Goal: Task Accomplishment & Management: Manage account settings

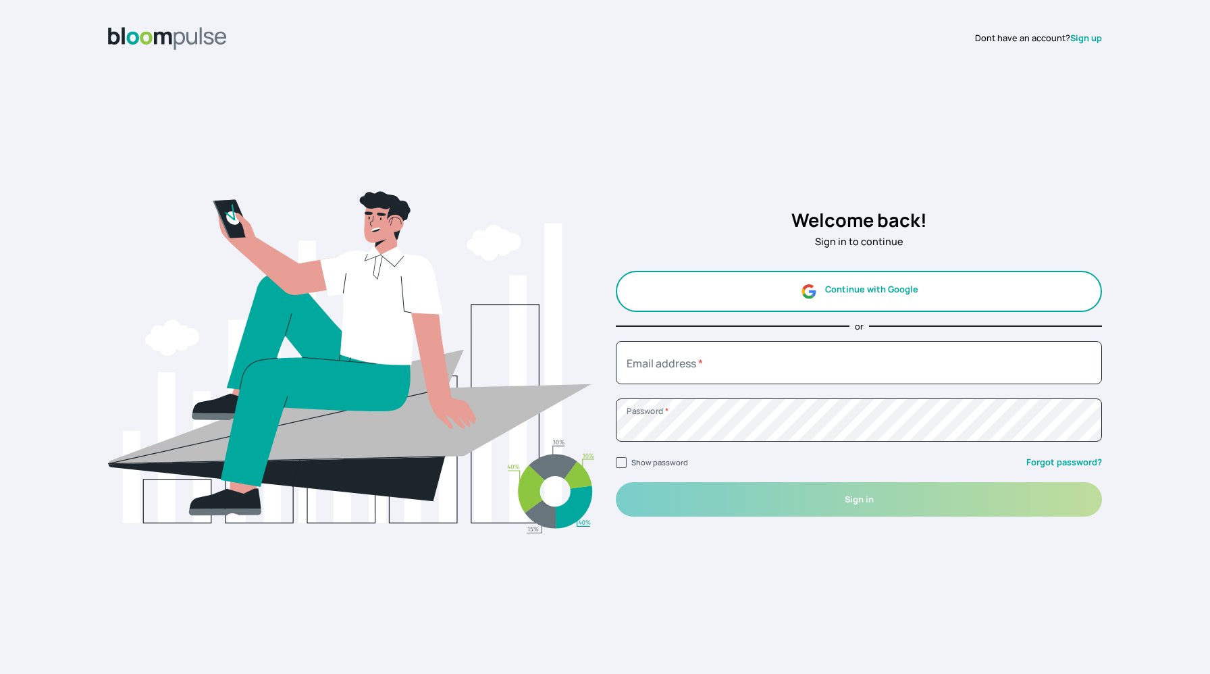
click at [676, 296] on button "Continue with Google" at bounding box center [859, 291] width 486 height 41
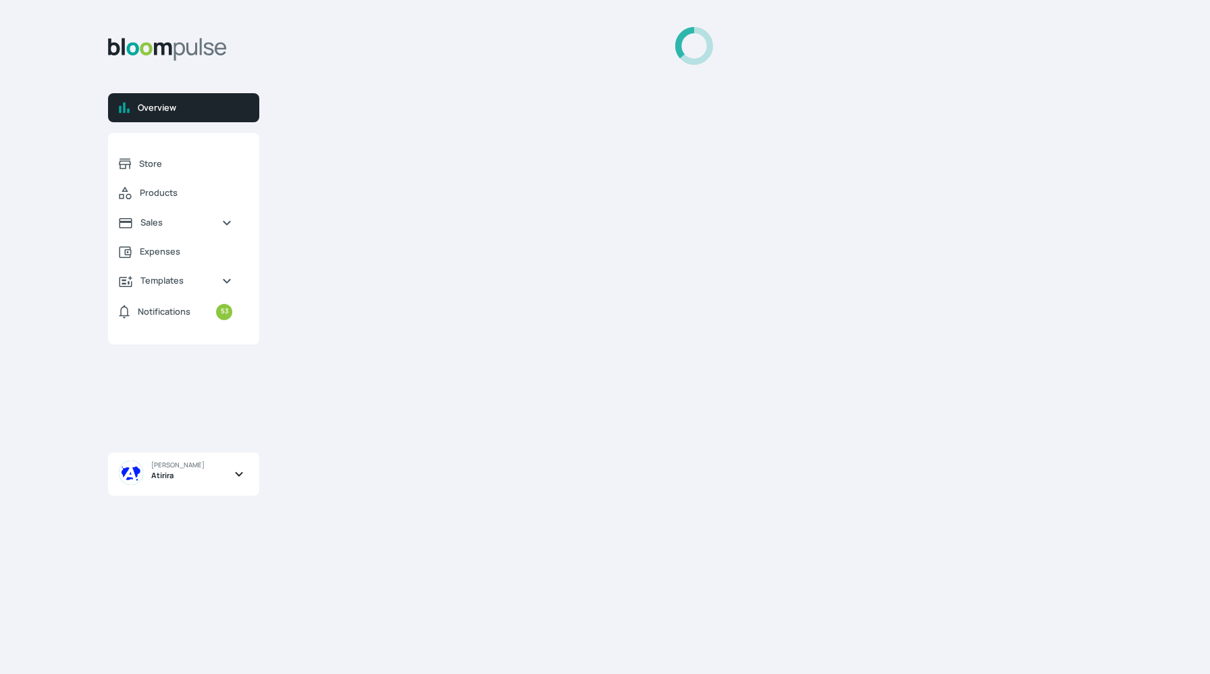
select select "2025"
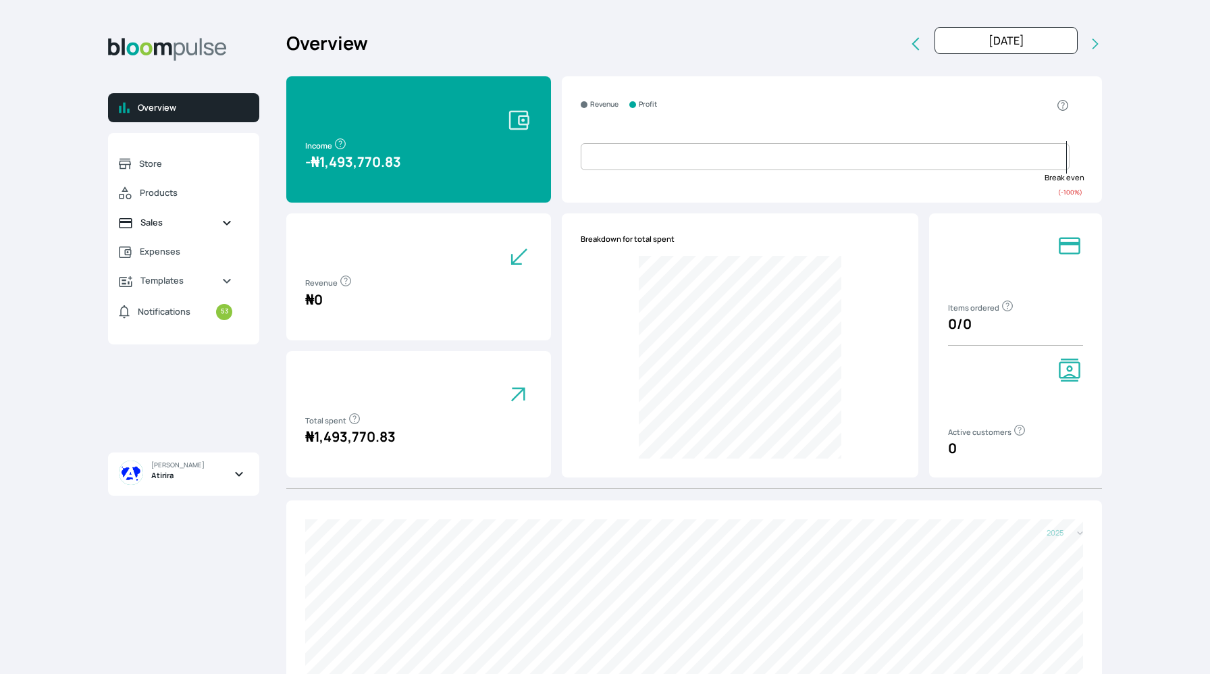
click at [154, 229] on link "Sales" at bounding box center [175, 222] width 135 height 29
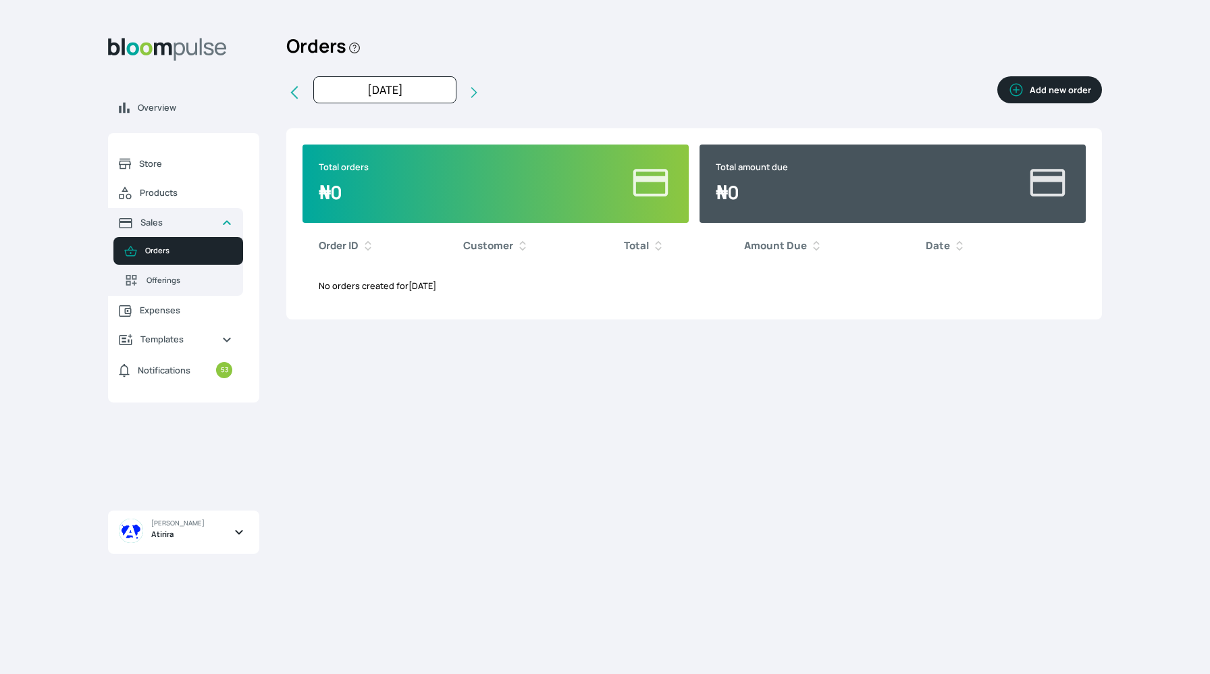
click at [294, 91] on icon at bounding box center [294, 92] width 16 height 16
type input "Aug 2025"
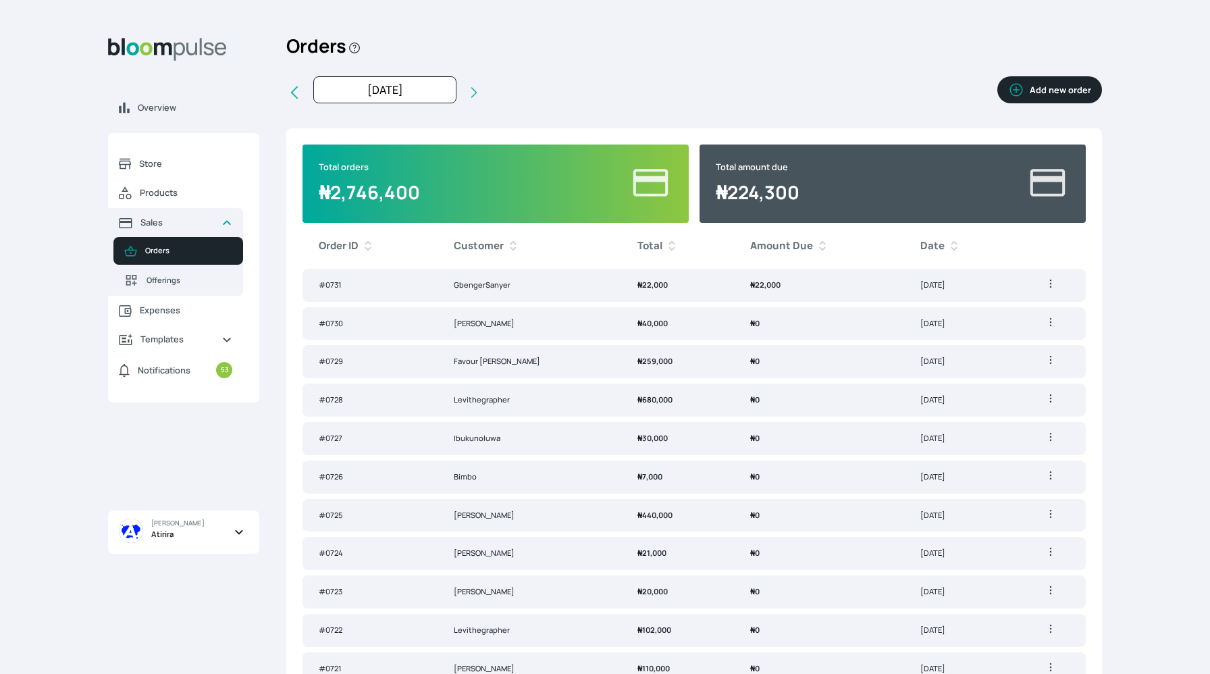
click at [458, 286] on td "GbengerSanyer" at bounding box center [529, 285] width 184 height 33
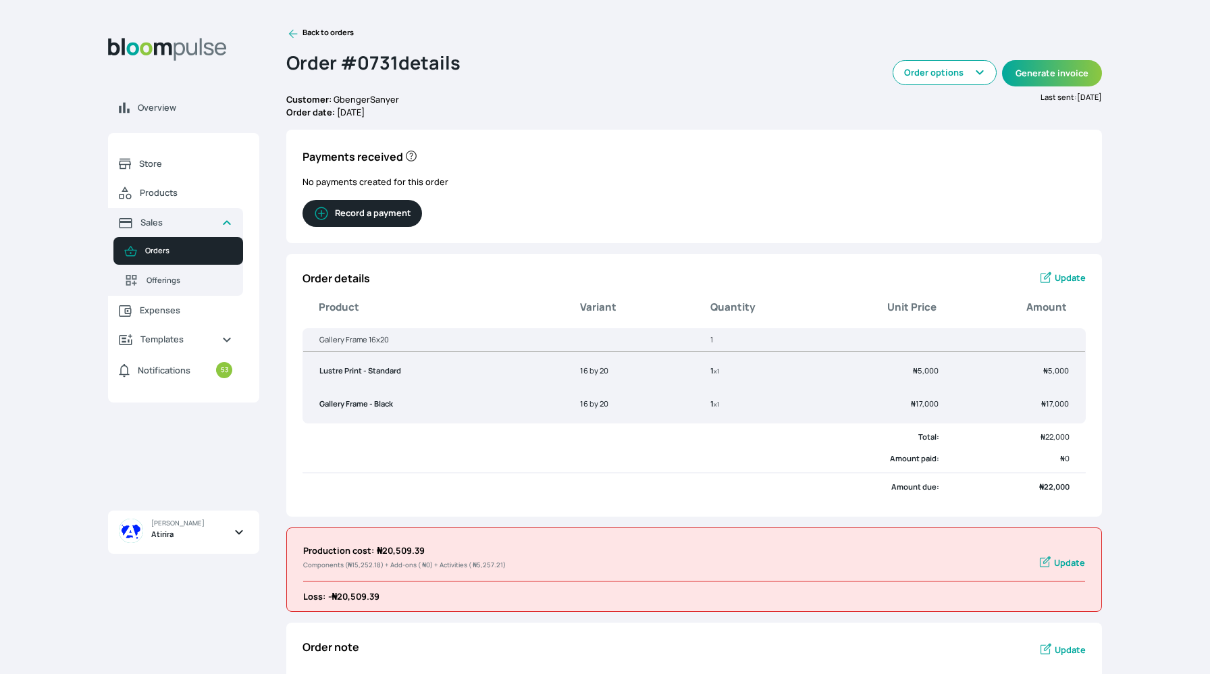
click at [388, 217] on button "Record a payment" at bounding box center [361, 213] width 119 height 27
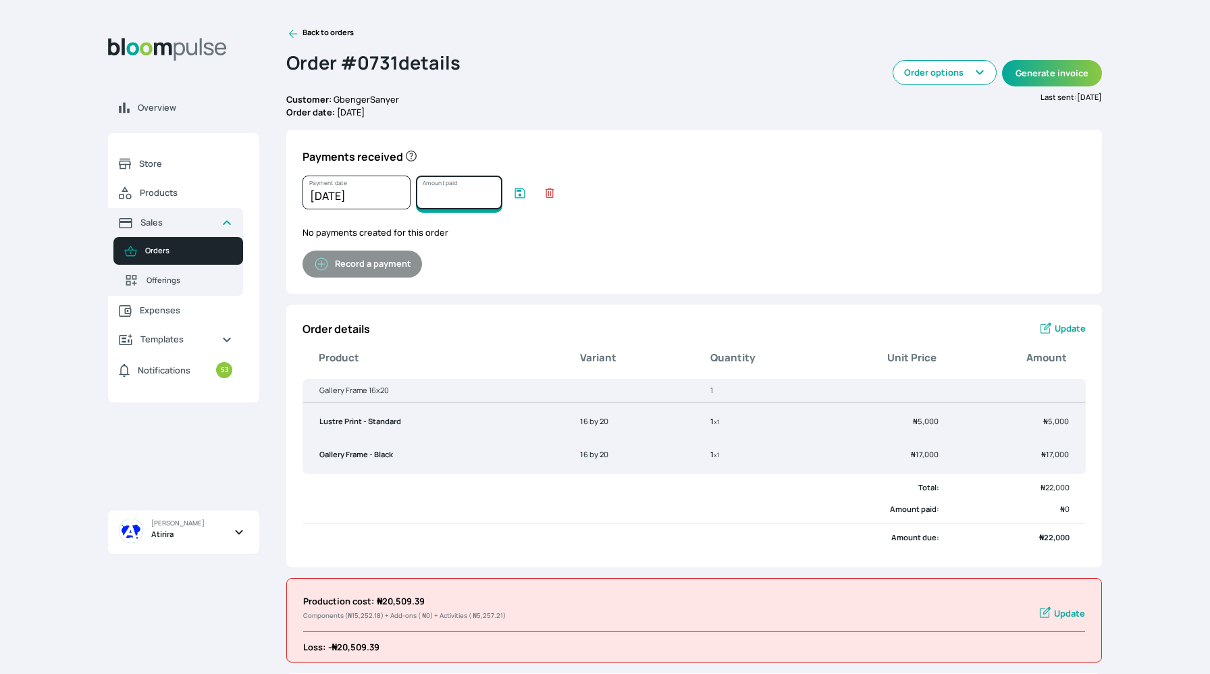
click at [443, 201] on input "Amount paid" at bounding box center [459, 193] width 86 height 34
type input "22000"
click at [518, 194] on icon "submit" at bounding box center [520, 193] width 10 height 10
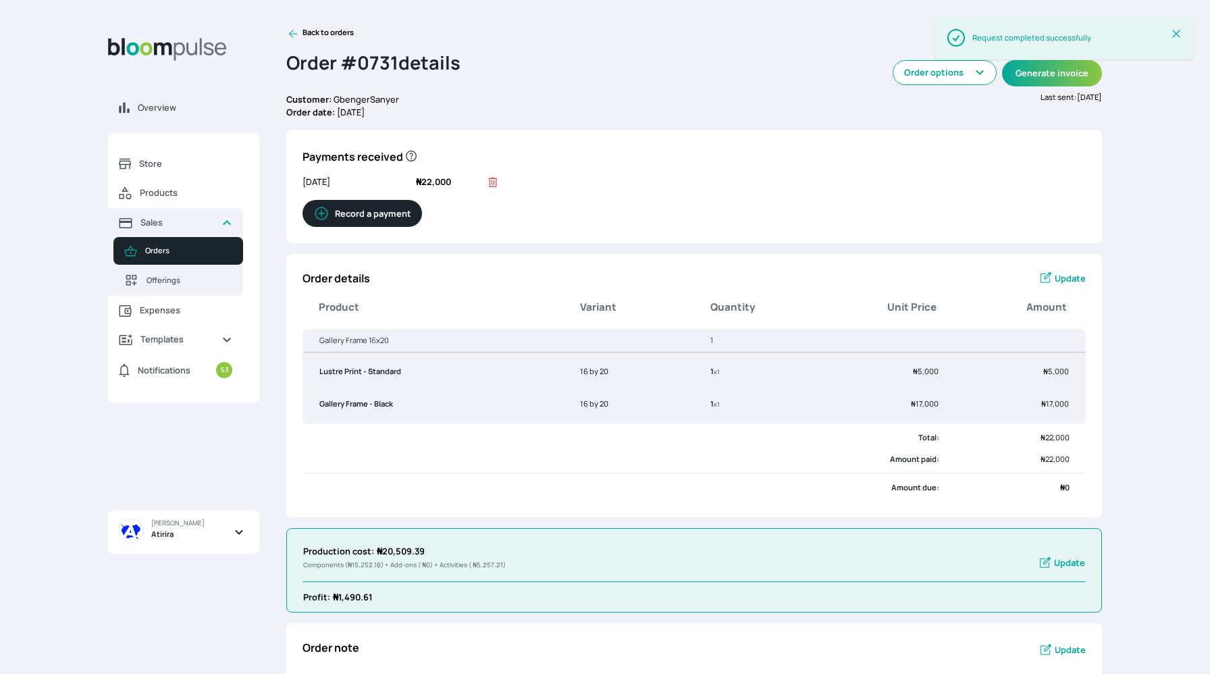
click at [296, 34] on icon at bounding box center [293, 34] width 9 height 9
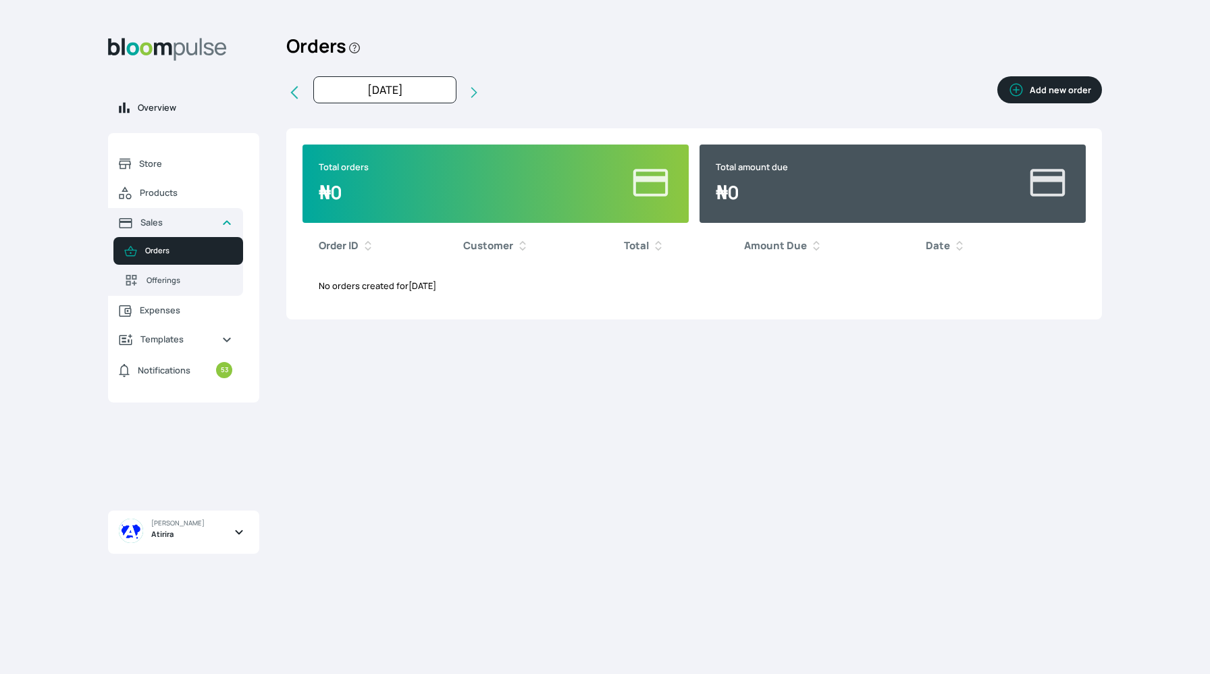
click at [167, 107] on span "Overview" at bounding box center [193, 107] width 111 height 13
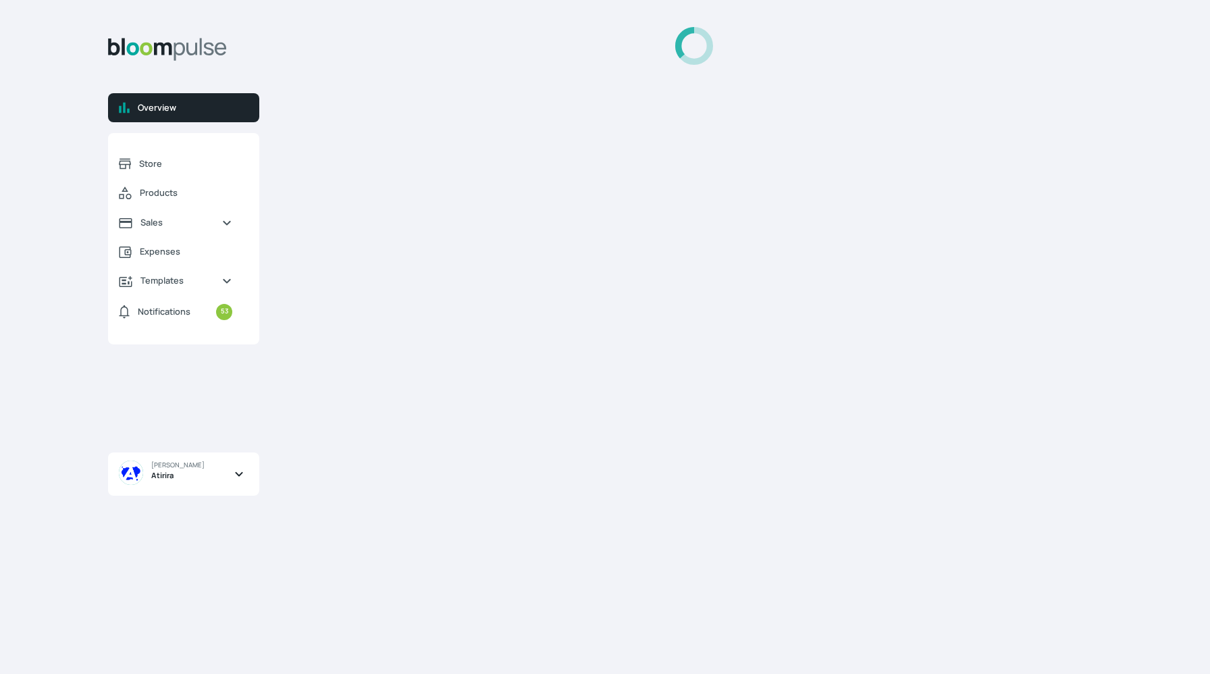
select select "2025"
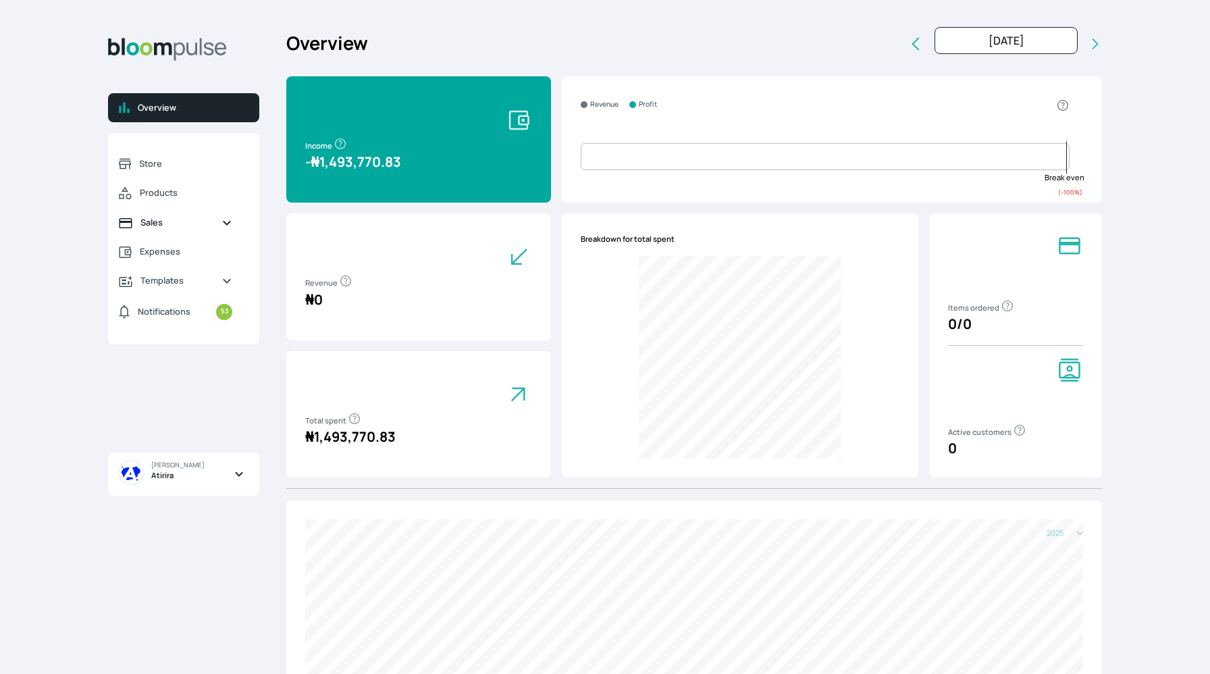
click at [175, 218] on span "Sales" at bounding box center [175, 222] width 70 height 13
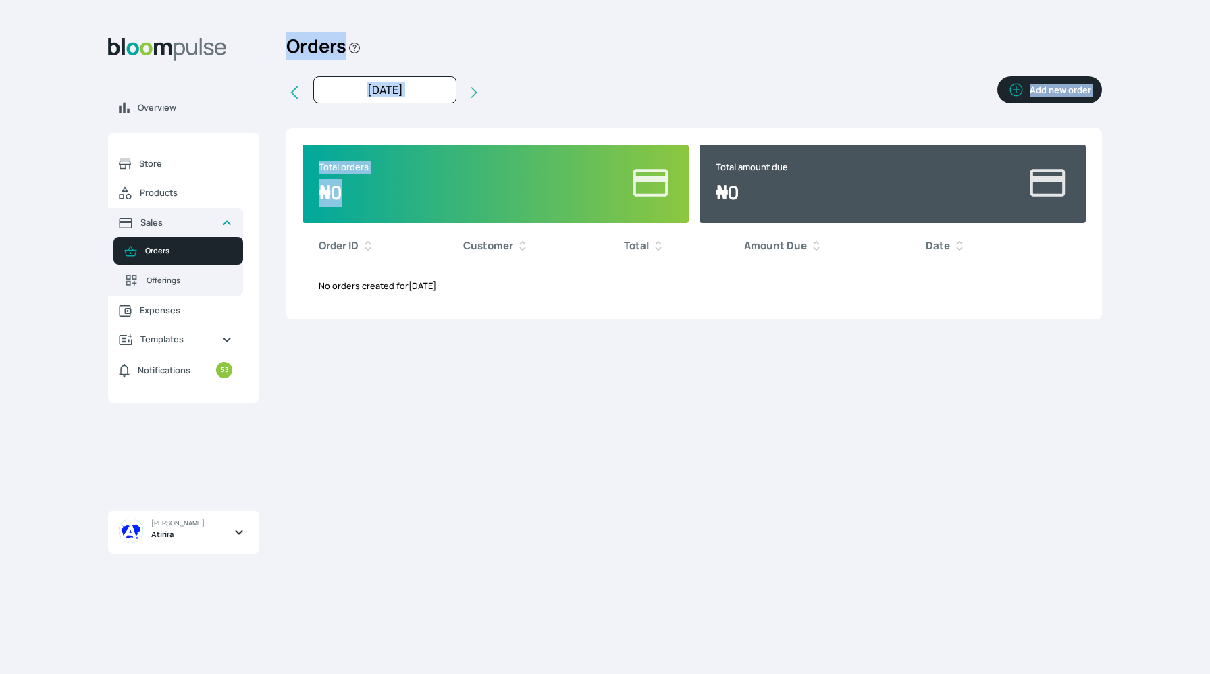
drag, startPoint x: 643, startPoint y: 153, endPoint x: 906, endPoint y: -26, distance: 317.4
click at [906, 0] on html "Overview Store Products Sales Orders Offerings Expenses Templates Notifications…" at bounding box center [605, 337] width 1210 height 674
click at [1027, 86] on button "Add new order" at bounding box center [1049, 89] width 105 height 27
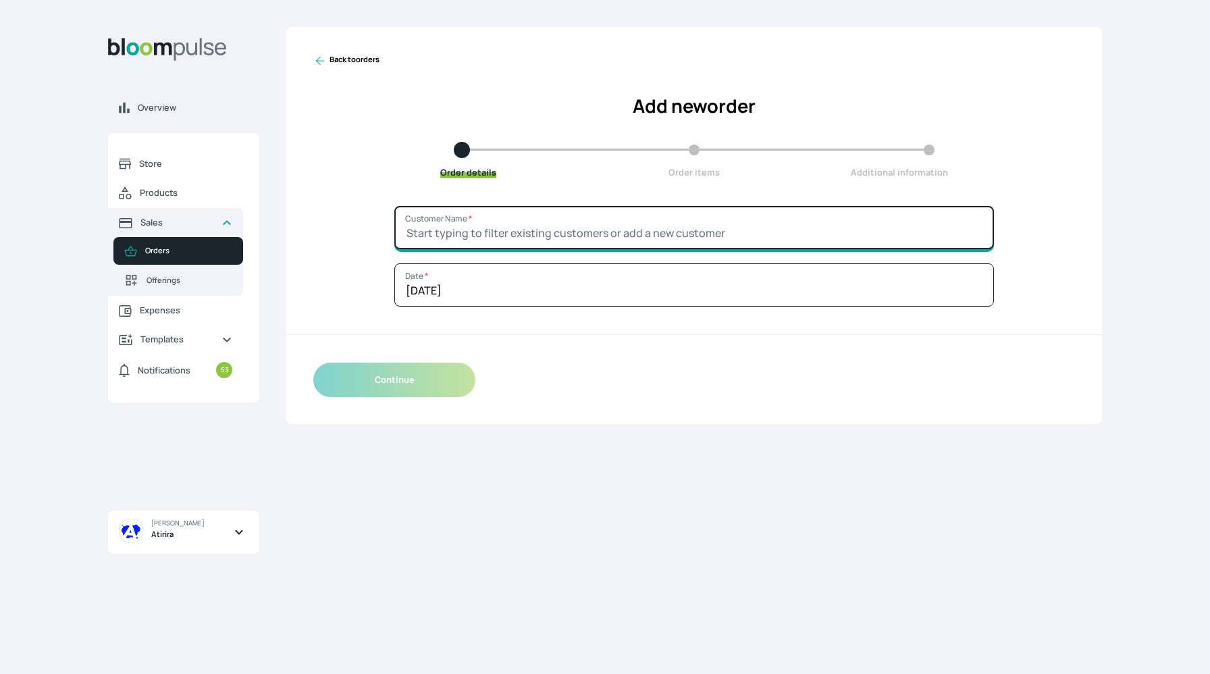
click at [450, 240] on input "Customer Name *" at bounding box center [694, 227] width 600 height 43
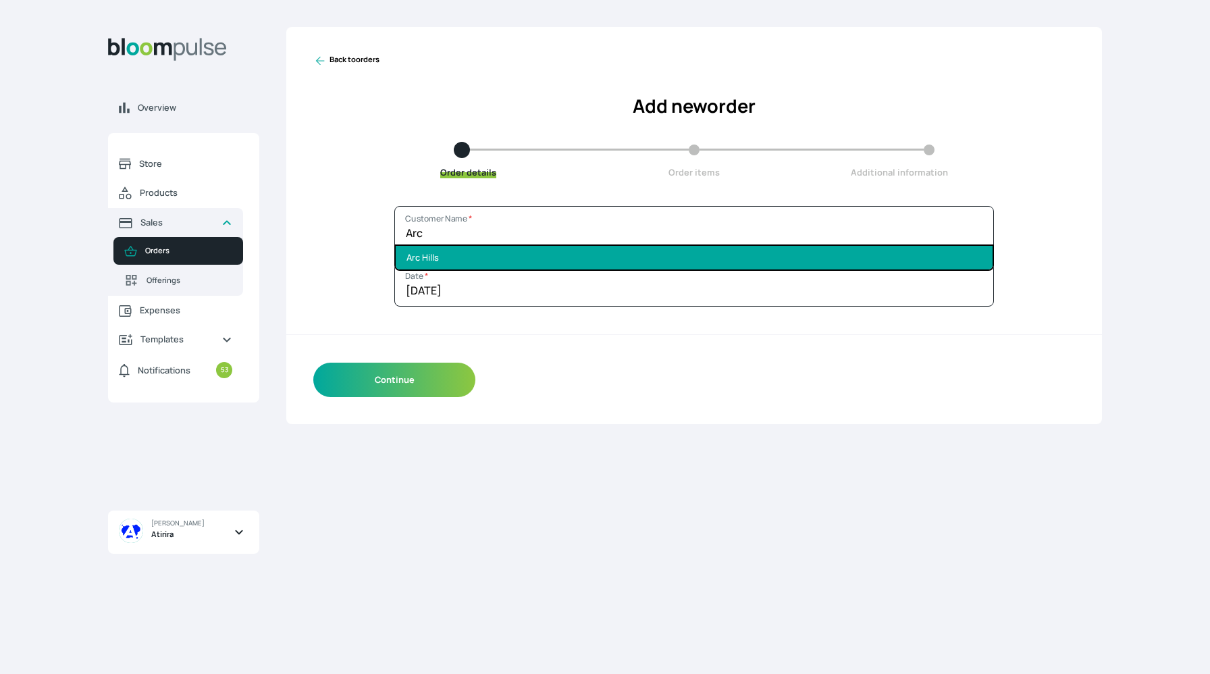
click at [439, 263] on li "Arc Hills" at bounding box center [694, 258] width 597 height 24
type input "Arc Hills"
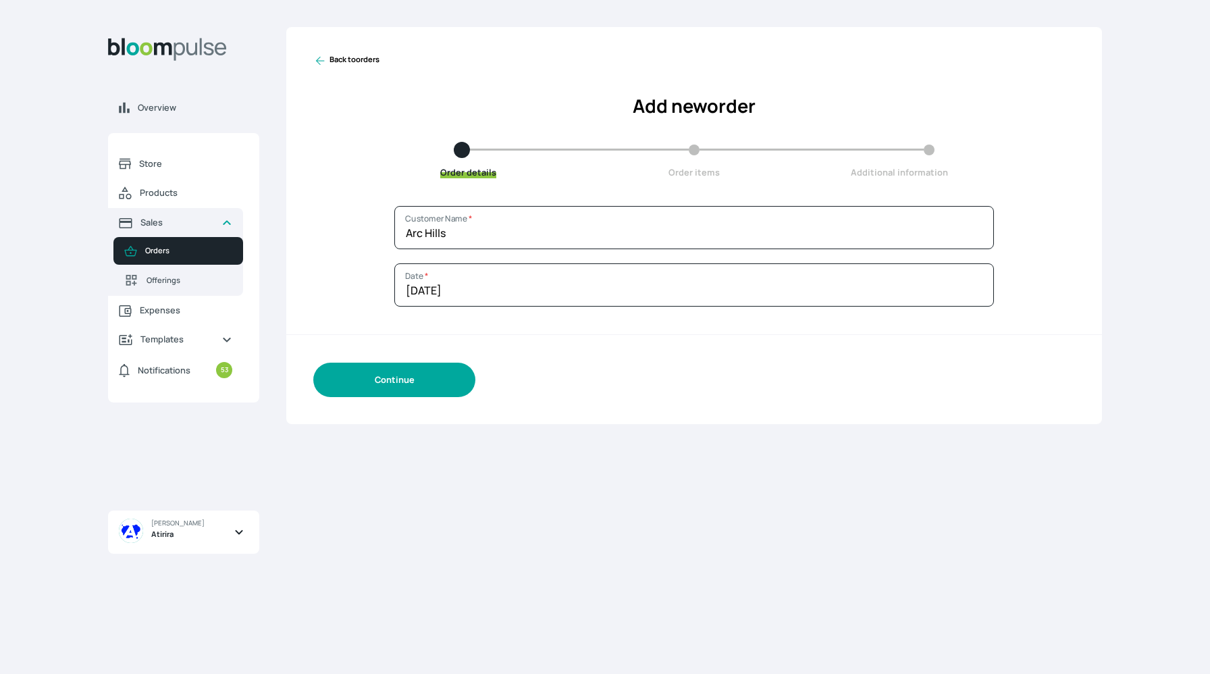
click at [390, 386] on button "Continue" at bounding box center [394, 380] width 162 height 34
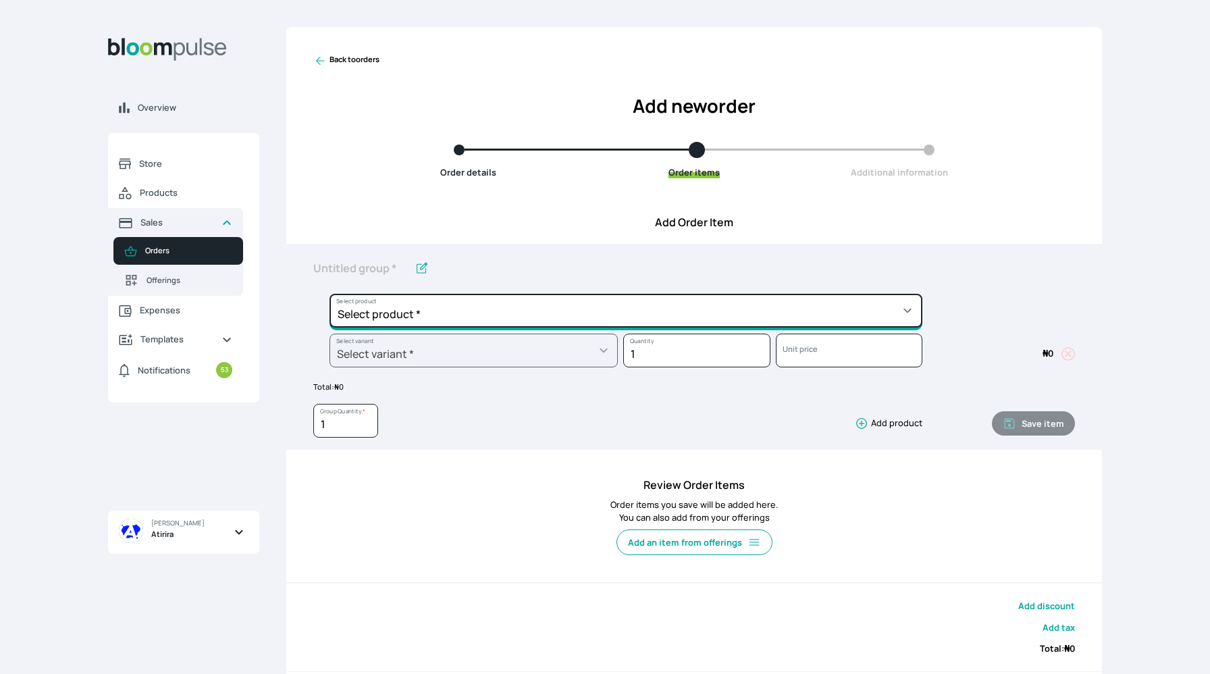
click at [449, 303] on select "Select product * Big Frame (Black) Canvas Print Canvas Print - Standard Canvas …" at bounding box center [625, 311] width 593 height 34
select select "7729a84d-41d1-4e44-a7a9-522744146a65"
type input "Canvas Print - Standard"
click at [473, 315] on select "Select product * Big Frame (Black) Canvas Print Canvas Print - Standard Canvas …" at bounding box center [625, 311] width 593 height 34
select select "f06b78f3-e34c-4a72-bdfc-a90fec4ff39a"
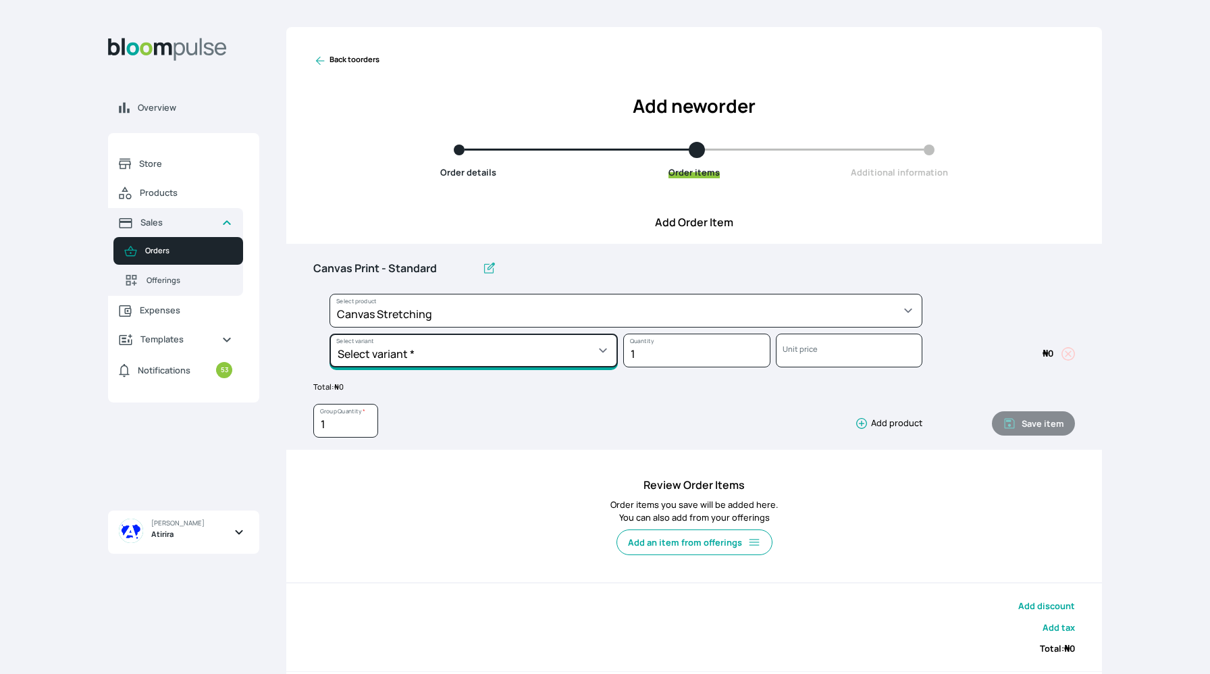
click at [469, 357] on select "Select variant * 10 by 10 10 by 15 11 by 14 12 by 12 12 by 16 12 by 18 13 by 13…" at bounding box center [473, 351] width 288 height 34
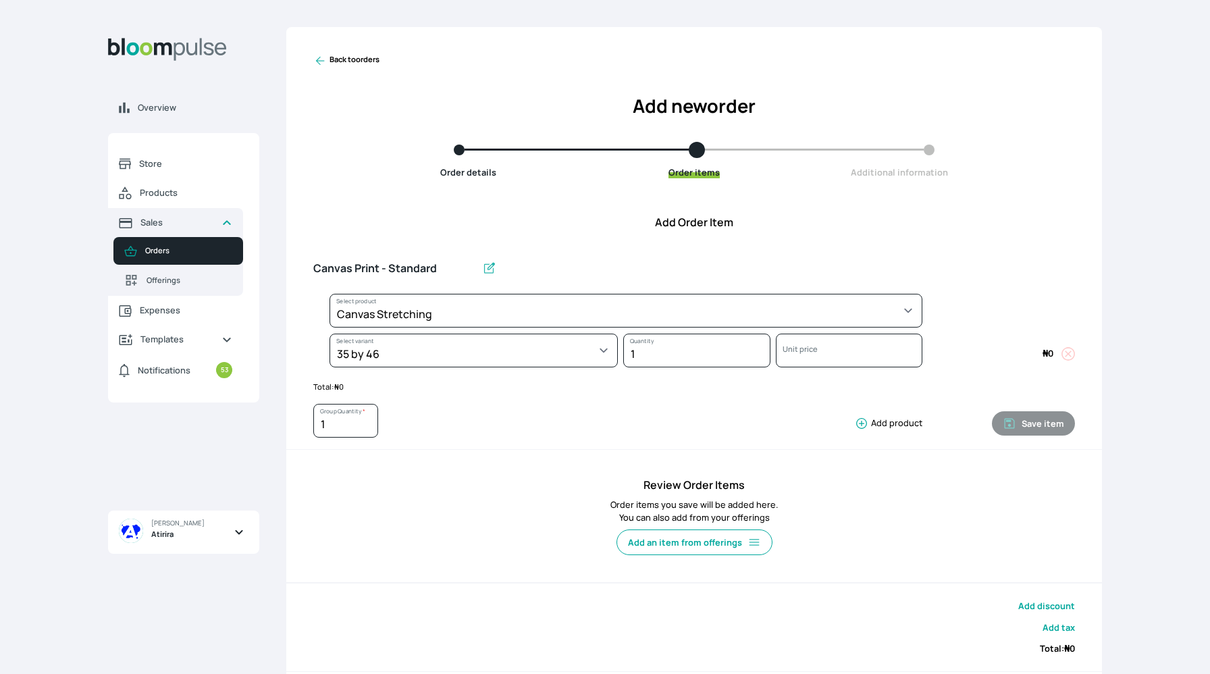
select select "f06b78f3-e34c-4a72-bdfc-a90fec4ff39a"
select select "9b30d206-7816-4f4b-a4e9-5153d38c4353"
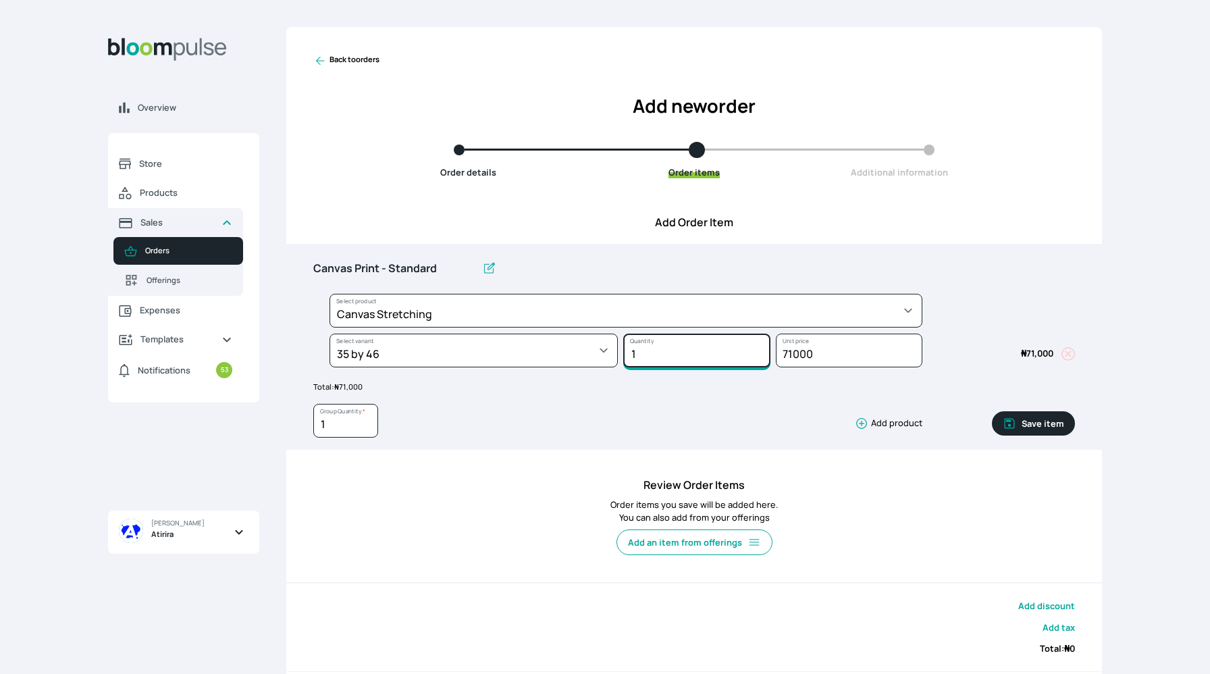
click at [677, 352] on input "1" at bounding box center [696, 351] width 147 height 34
type input "2"
click at [863, 423] on icon "button" at bounding box center [861, 424] width 11 height 11
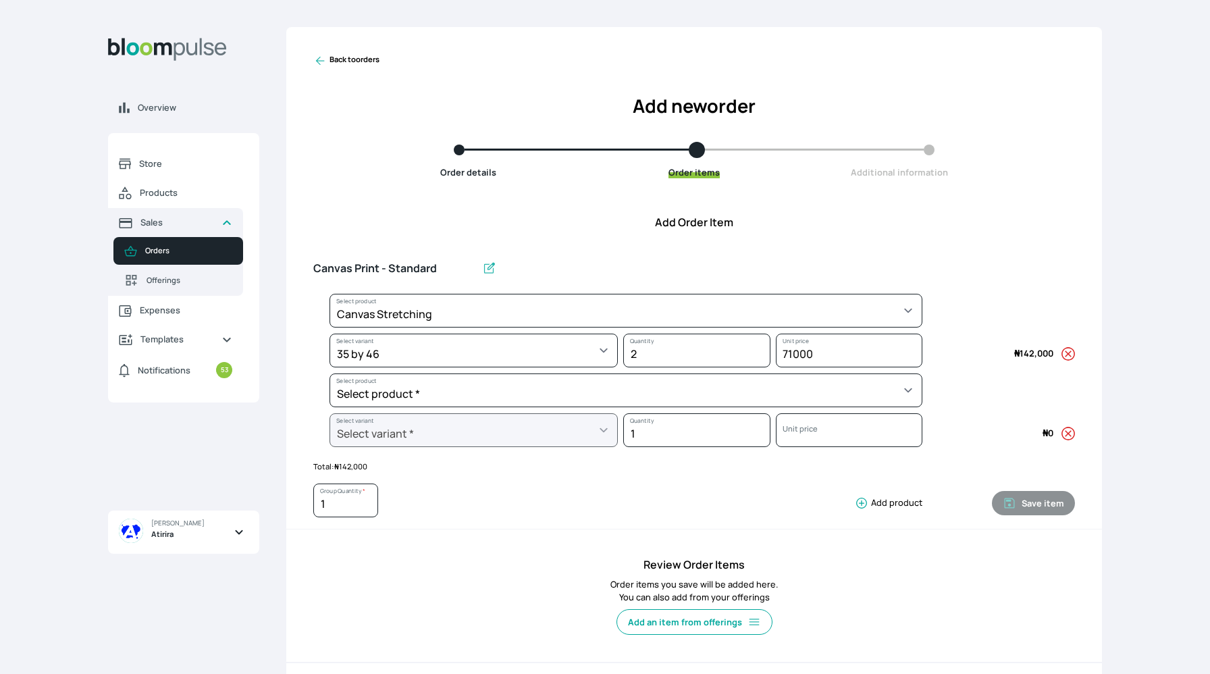
click at [699, 408] on div "Select product * Big Frame (Black) Canvas Print Canvas Print - Standard Canvas …" at bounding box center [617, 393] width 609 height 40
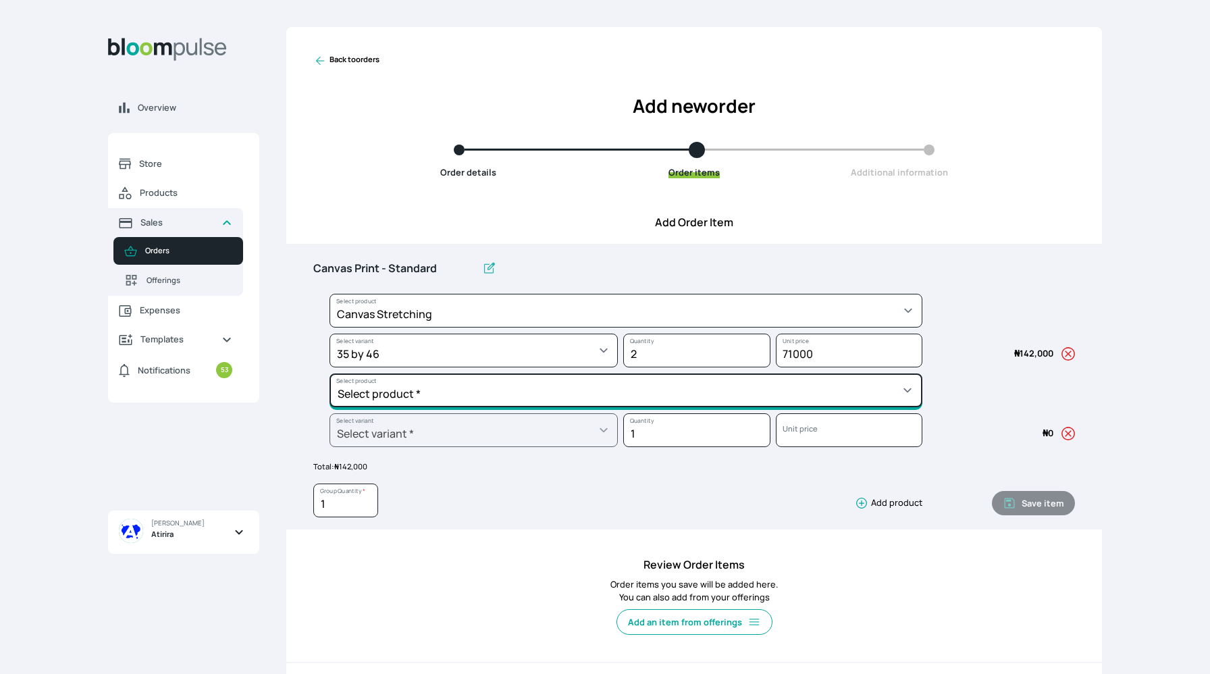
click at [699, 327] on select "Select product * Big Frame (Black) Canvas Print Canvas Print - Standard Canvas …" at bounding box center [625, 311] width 593 height 34
select select "595287b1-222f-4231-8a0c-bbf372820378"
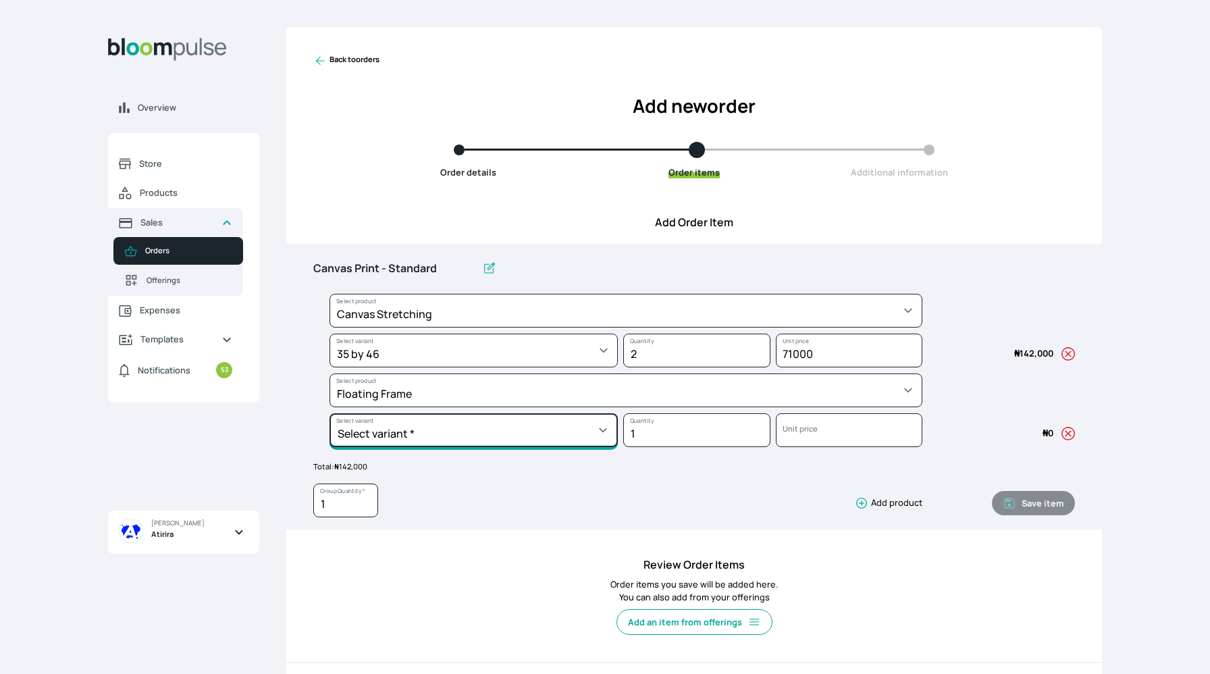
click at [409, 367] on select "Select variant * 10 by 10 11 by 14 12 by 12 12 by 16 12 by 18 14 by 20 16 by 16…" at bounding box center [473, 351] width 288 height 34
click at [1067, 430] on icon "button" at bounding box center [1068, 434] width 14 height 14
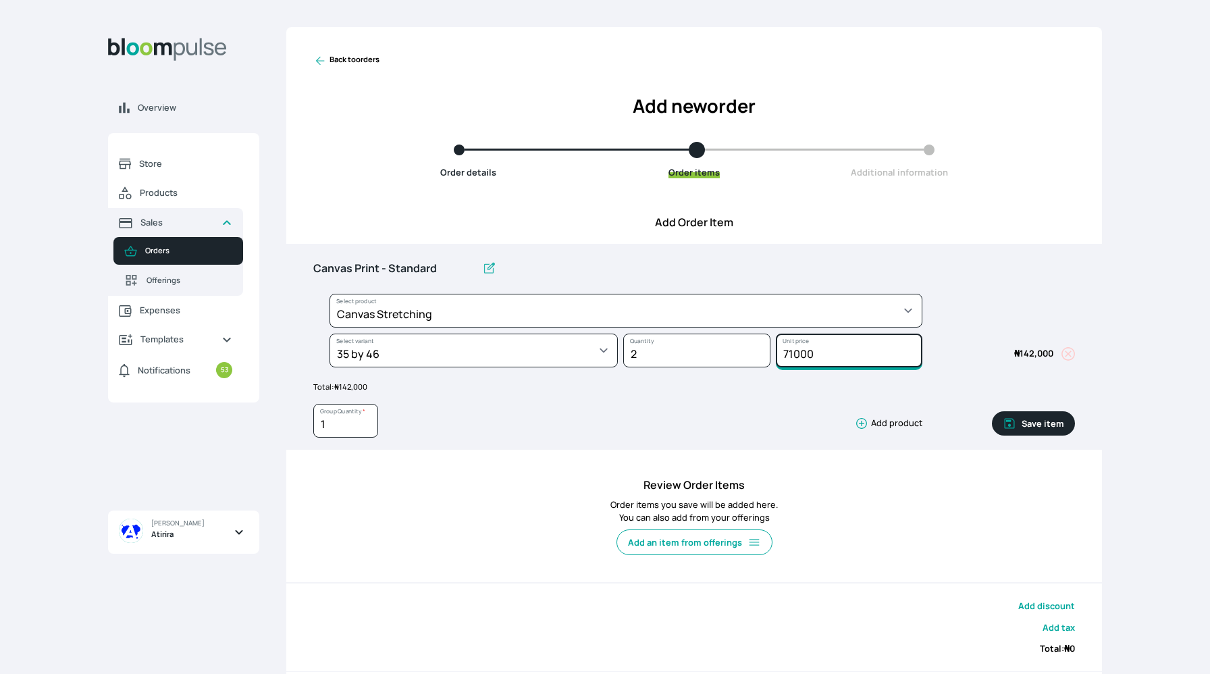
click at [850, 350] on input "71000" at bounding box center [849, 351] width 147 height 34
click at [441, 260] on input "Canvas Print - Standard" at bounding box center [394, 269] width 163 height 28
type input "C"
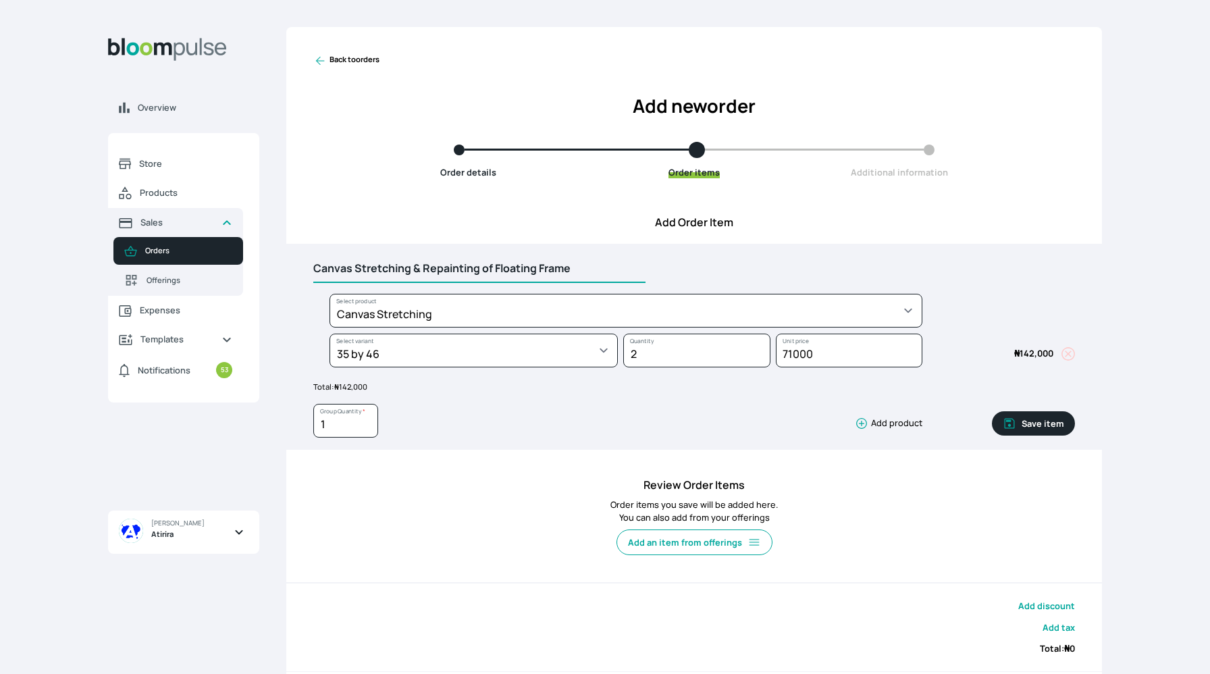
type input "Canvas Stretching & Repainting of Floating Frame"
click at [861, 418] on icon "button" at bounding box center [862, 424] width 14 height 14
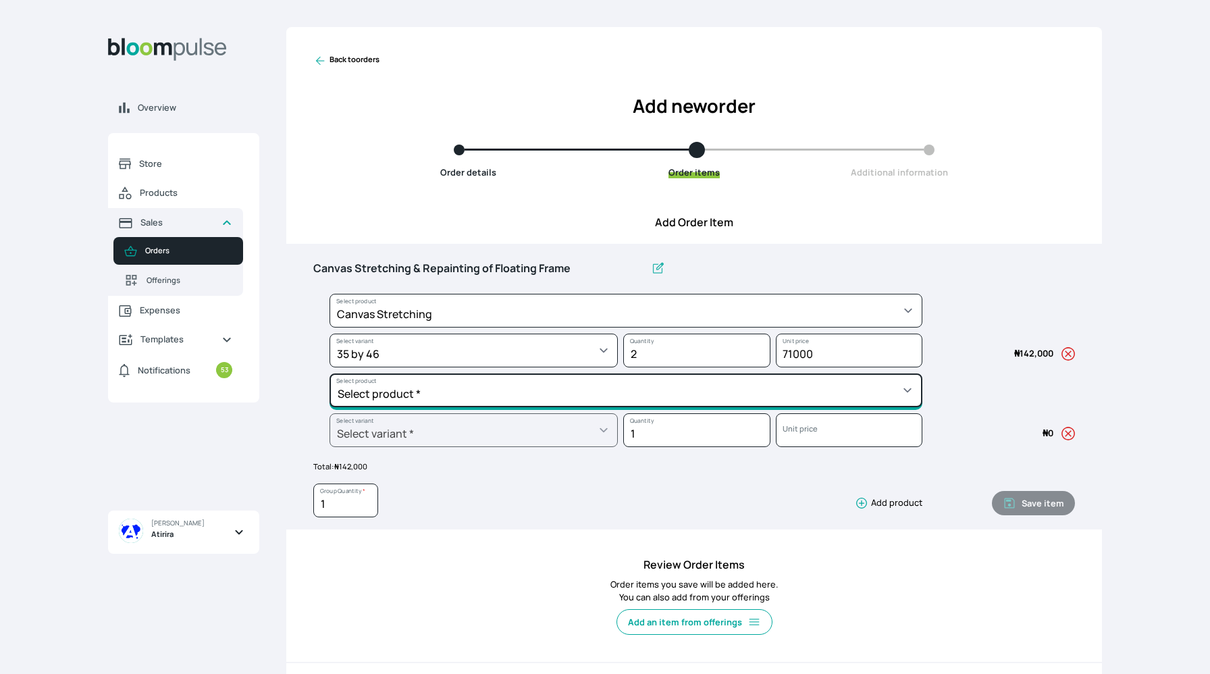
click at [633, 327] on select "Select product * Big Frame (Black) Canvas Print Canvas Print - Standard Canvas …" at bounding box center [625, 311] width 593 height 34
select select "595287b1-222f-4231-8a0c-bbf372820378"
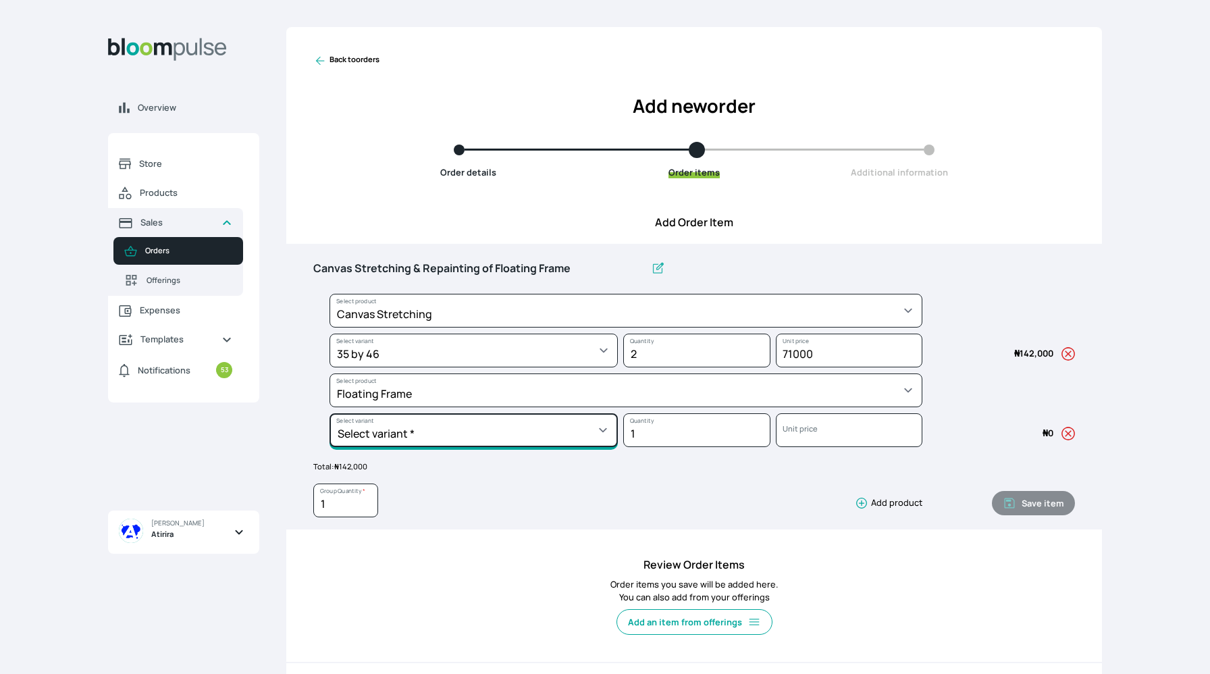
click at [495, 367] on select "Select variant * 10 by 10 11 by 14 12 by 12 12 by 16 12 by 18 14 by 20 16 by 16…" at bounding box center [473, 351] width 288 height 34
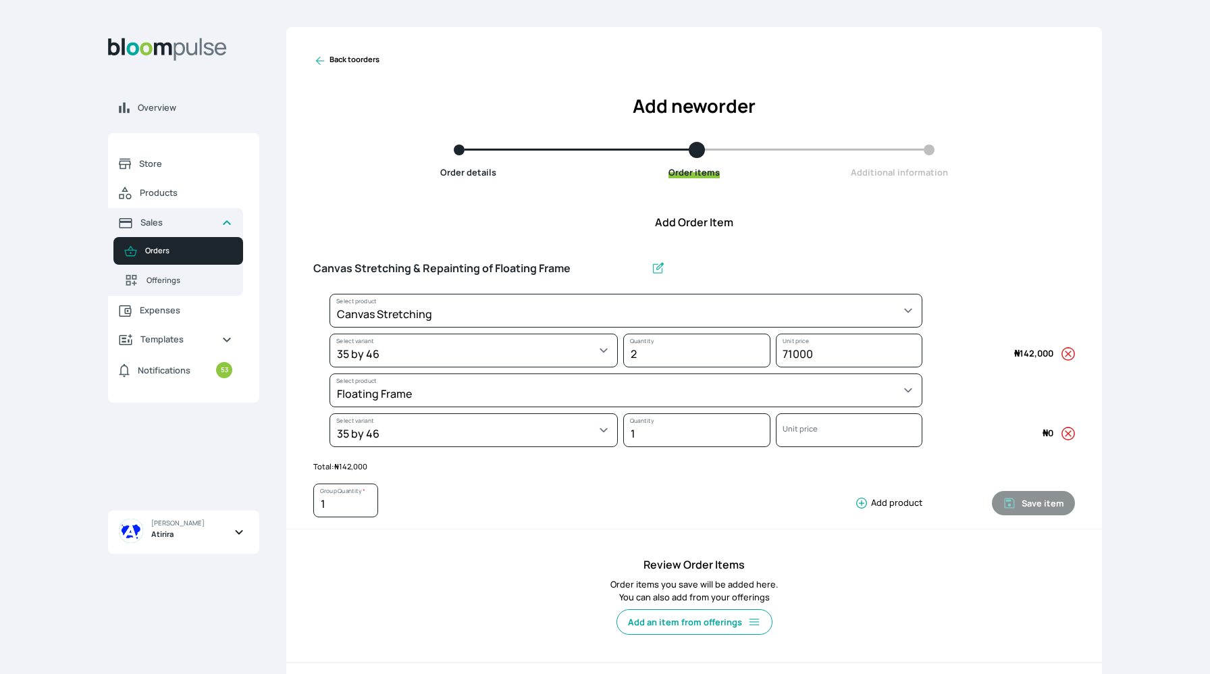
select select "595287b1-222f-4231-8a0c-bbf372820378"
select select "af2cb7be-46c1-43c1-861b-6817cc2e0a24"
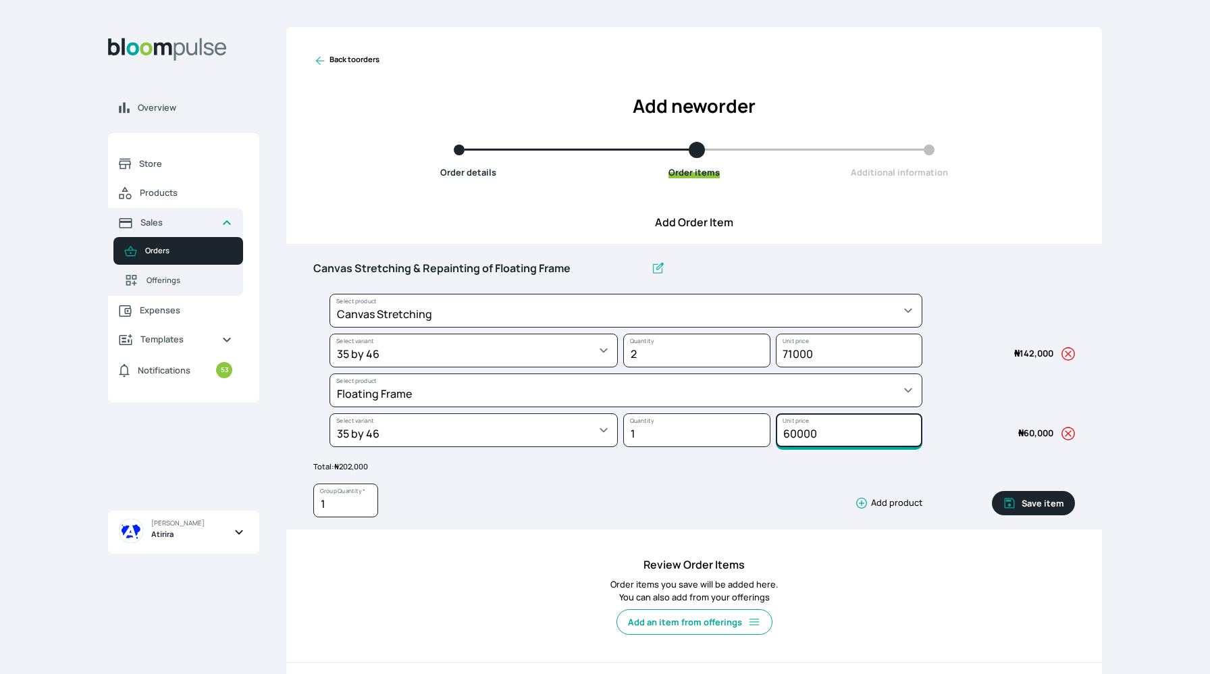
click at [832, 367] on input "60000" at bounding box center [849, 351] width 147 height 34
type input "6"
type input "20000"
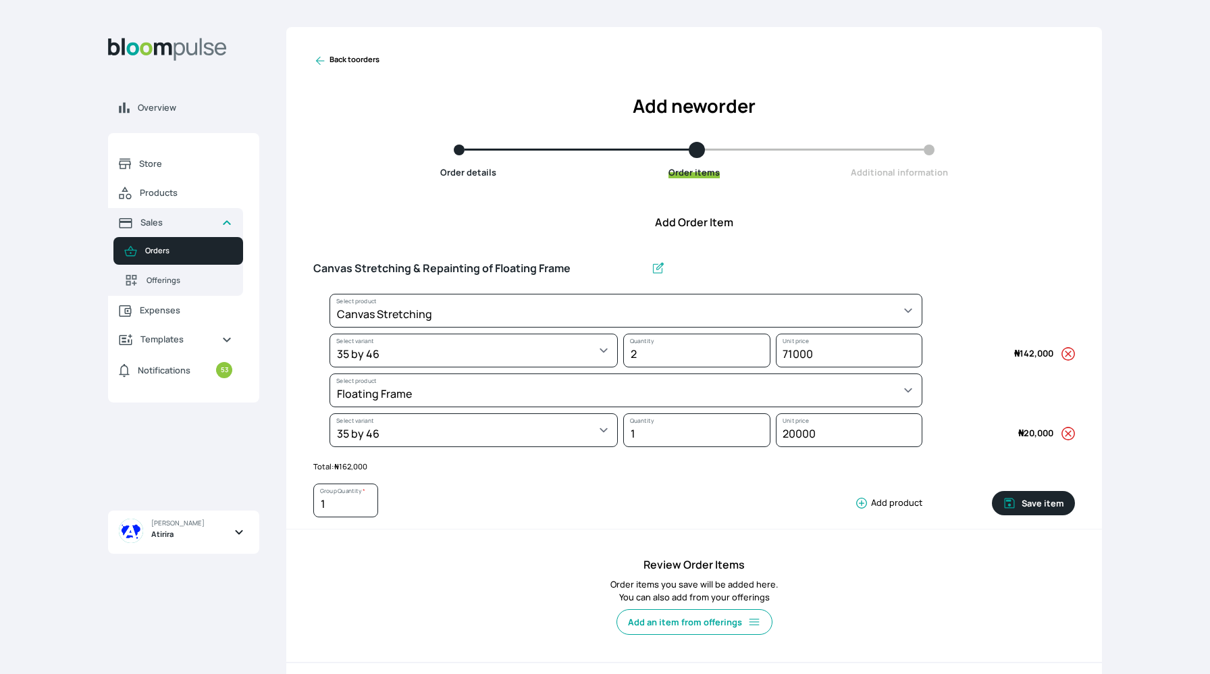
click at [985, 408] on span at bounding box center [998, 393] width 153 height 40
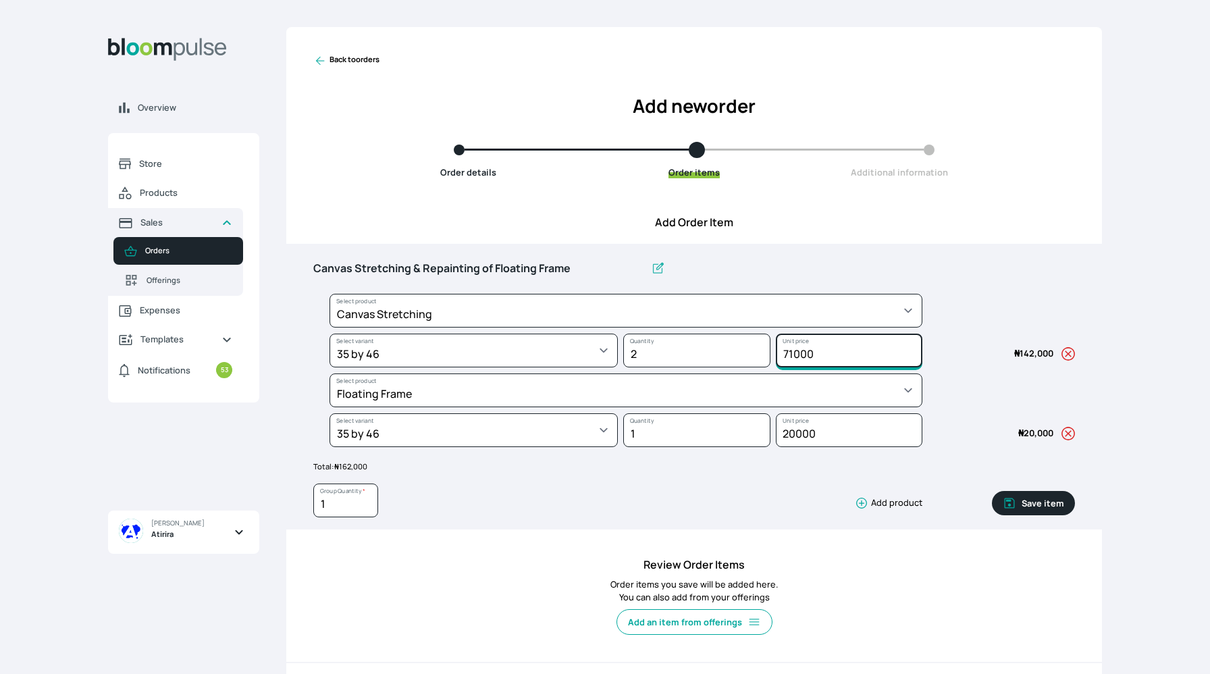
click at [850, 362] on input "71000" at bounding box center [849, 351] width 147 height 34
click at [703, 348] on input "2" at bounding box center [696, 351] width 147 height 34
type input "1"
click at [344, 510] on input "1" at bounding box center [345, 500] width 65 height 34
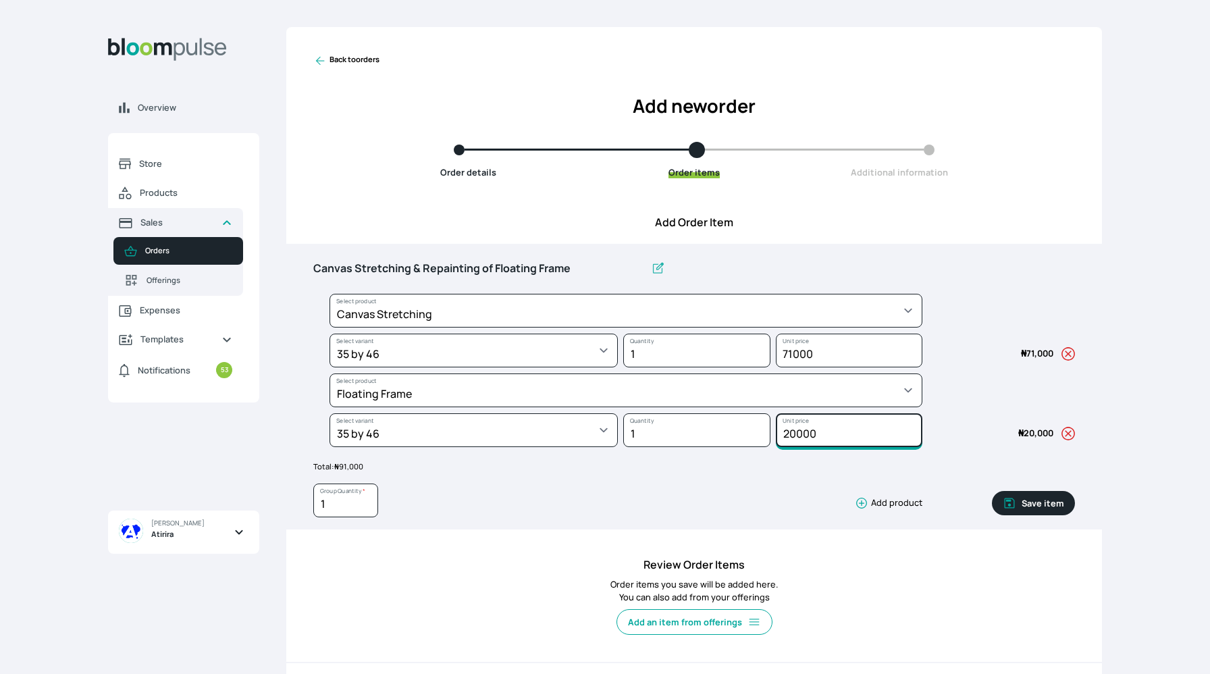
click at [835, 367] on input "20000" at bounding box center [849, 351] width 147 height 34
type input "2"
type input "10000"
click at [338, 504] on input "1" at bounding box center [345, 500] width 65 height 34
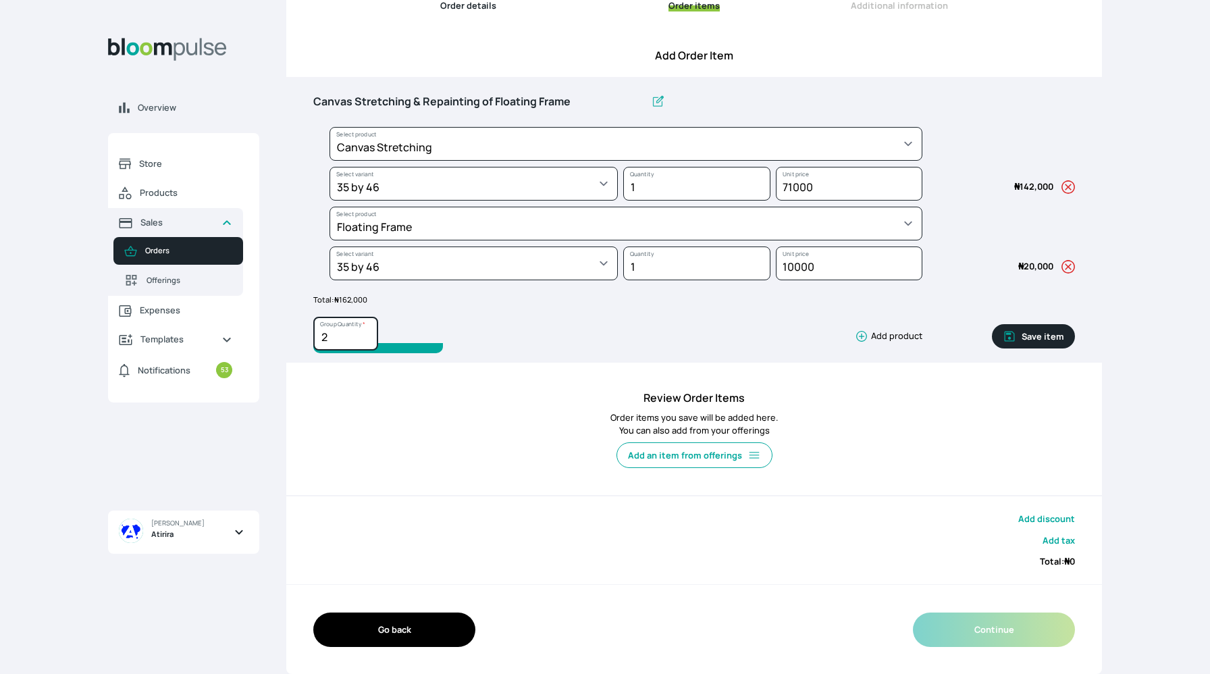
type input "2"
click at [795, 187] on input "71000" at bounding box center [849, 184] width 147 height 34
type input "70000"
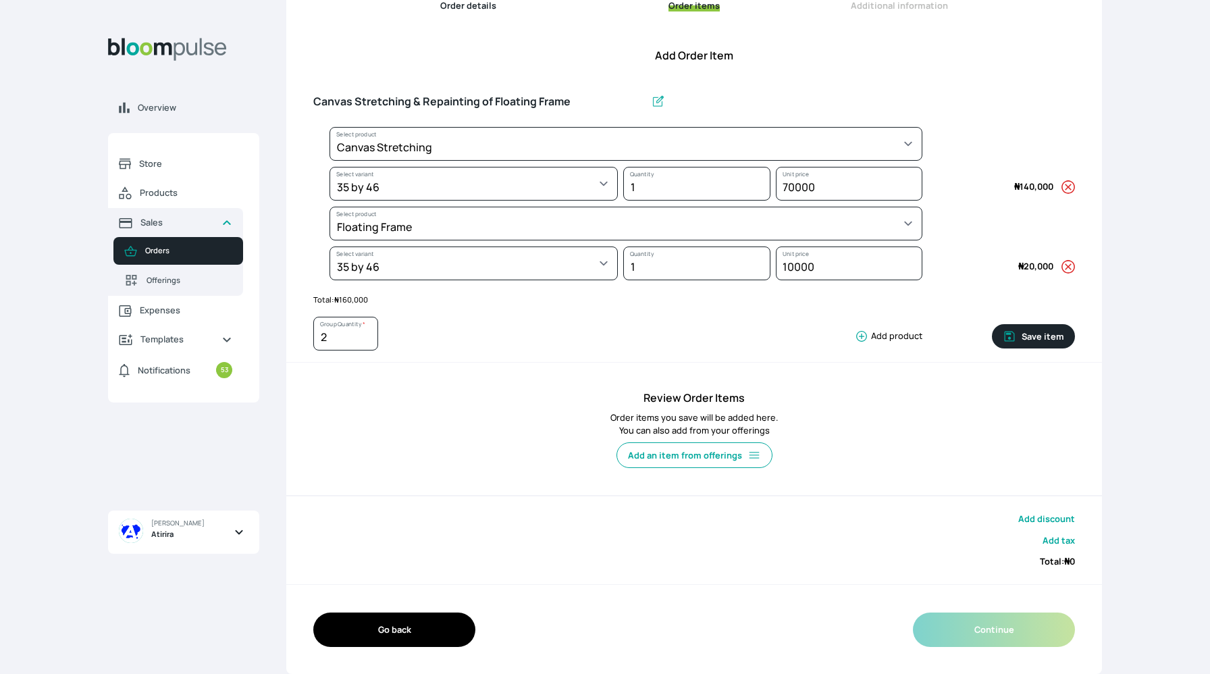
click at [1016, 130] on span at bounding box center [998, 147] width 153 height 40
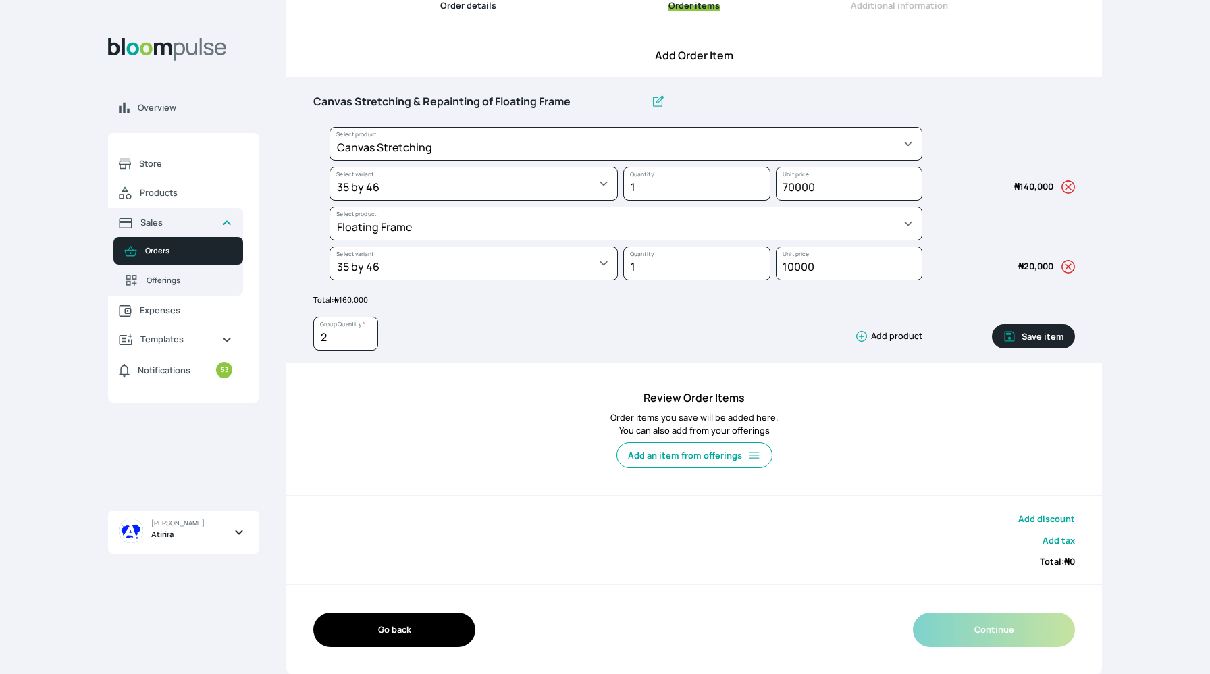
click at [1042, 336] on button "Save item" at bounding box center [1033, 336] width 83 height 24
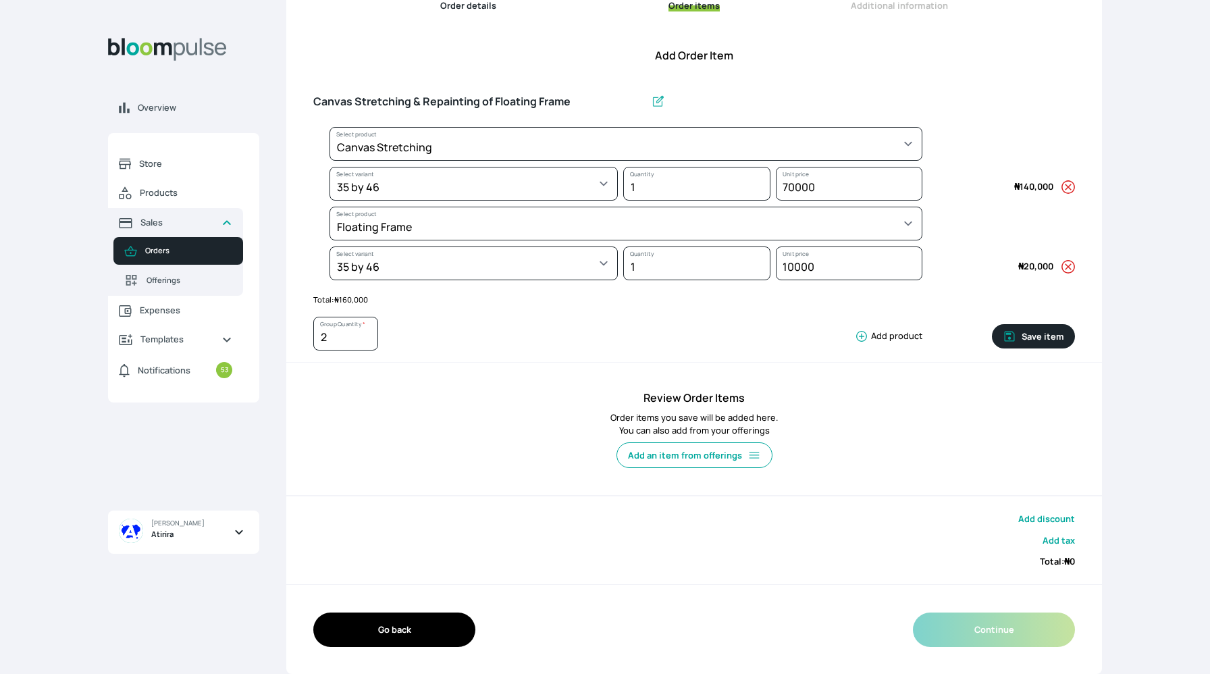
type input "1"
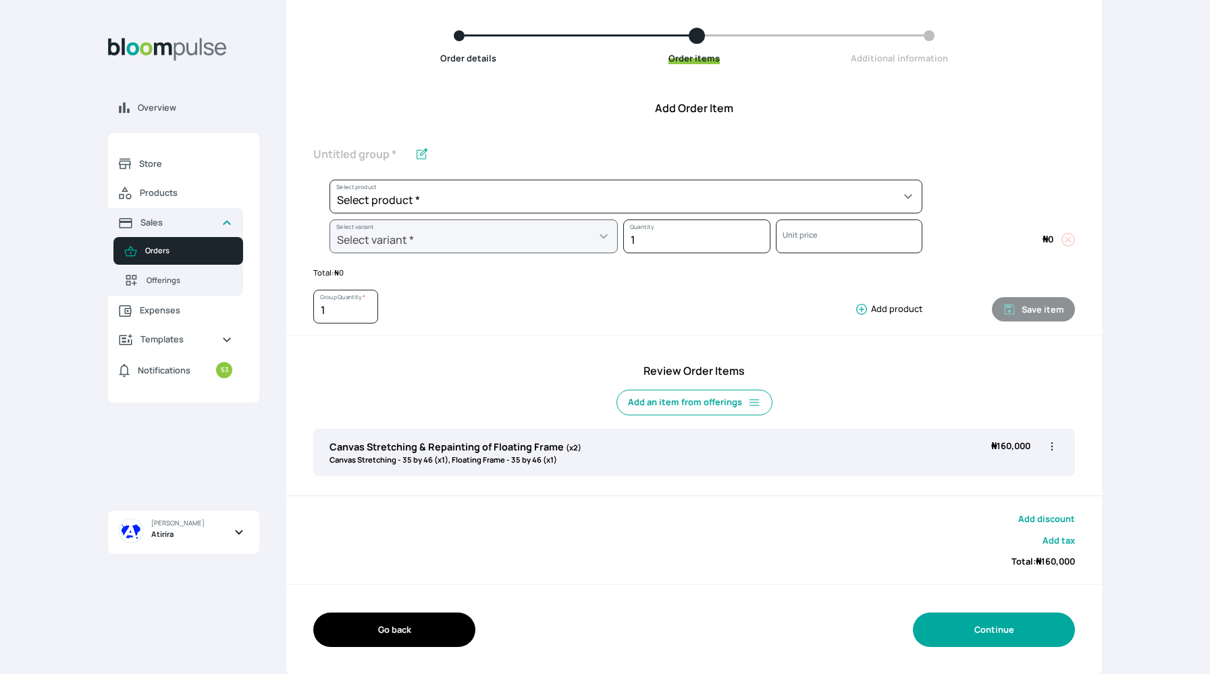
click at [1006, 630] on button "Continue" at bounding box center [994, 629] width 162 height 34
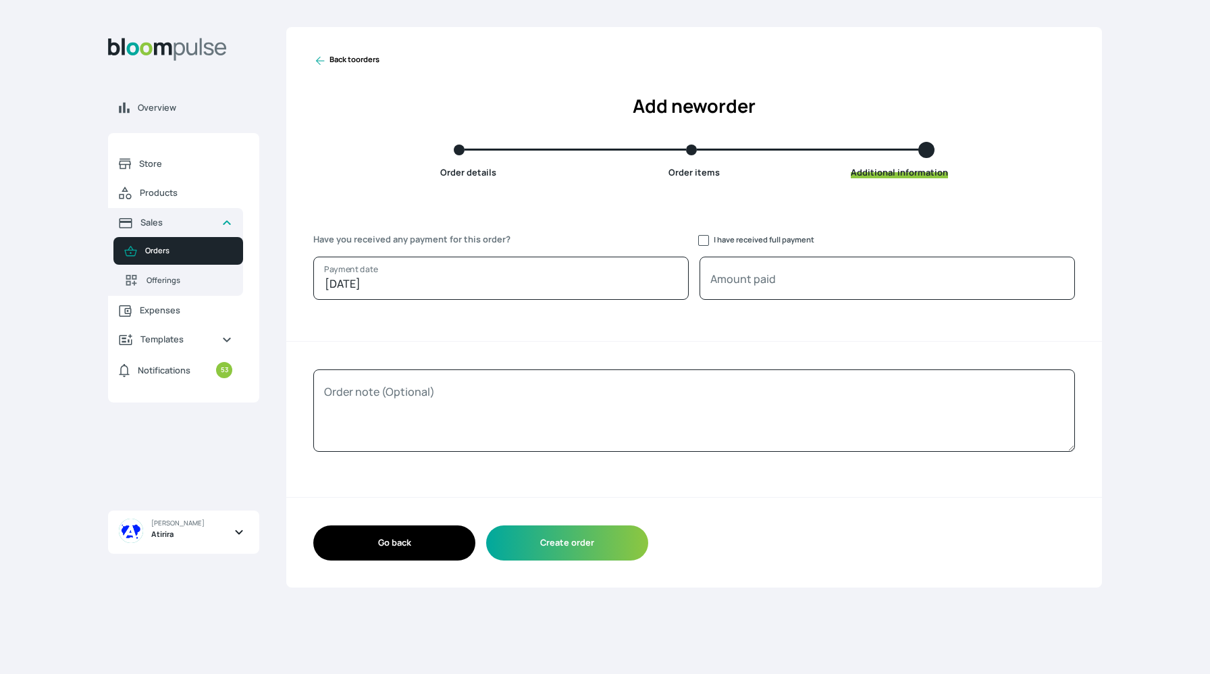
scroll to position [0, 0]
click at [600, 537] on button "Create order" at bounding box center [567, 542] width 162 height 34
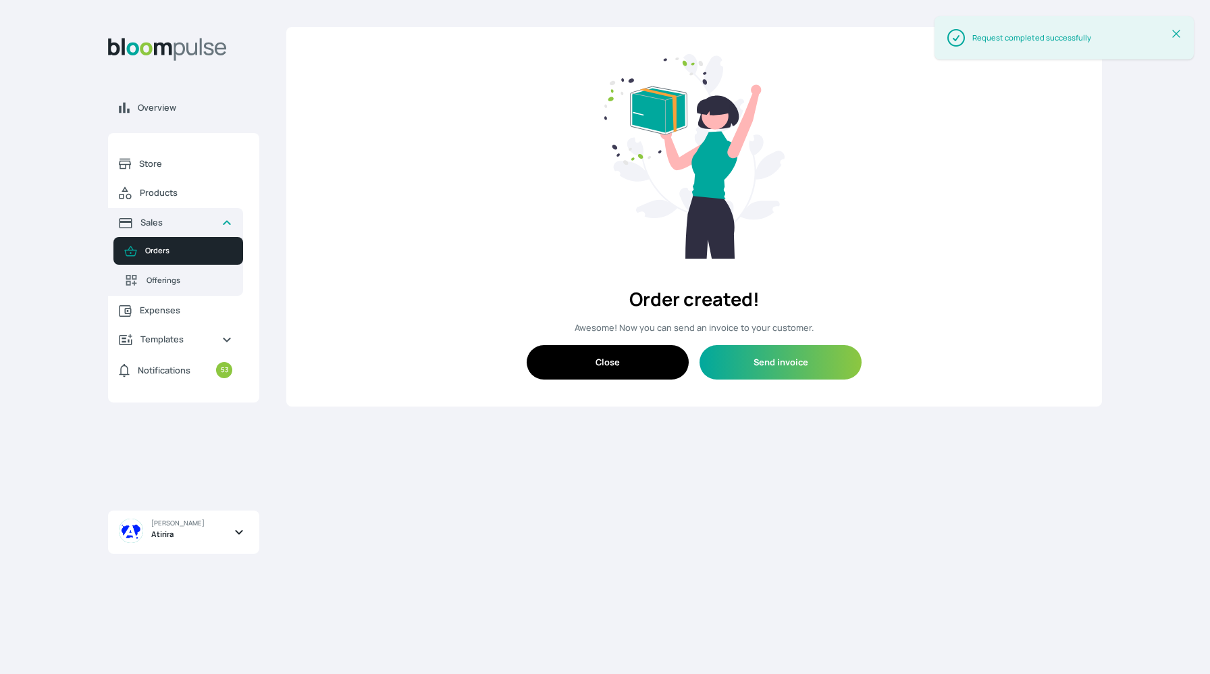
click at [645, 360] on button "Close" at bounding box center [608, 362] width 162 height 34
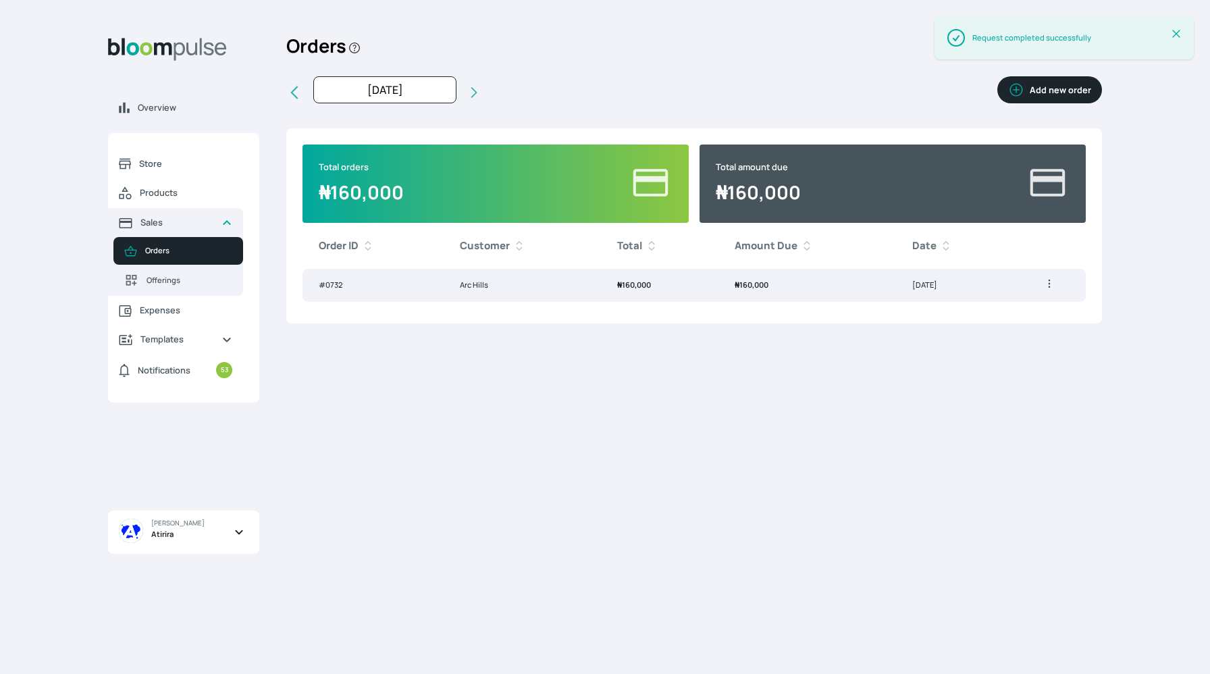
click at [690, 288] on td "₦ 160,000" at bounding box center [659, 285] width 117 height 33
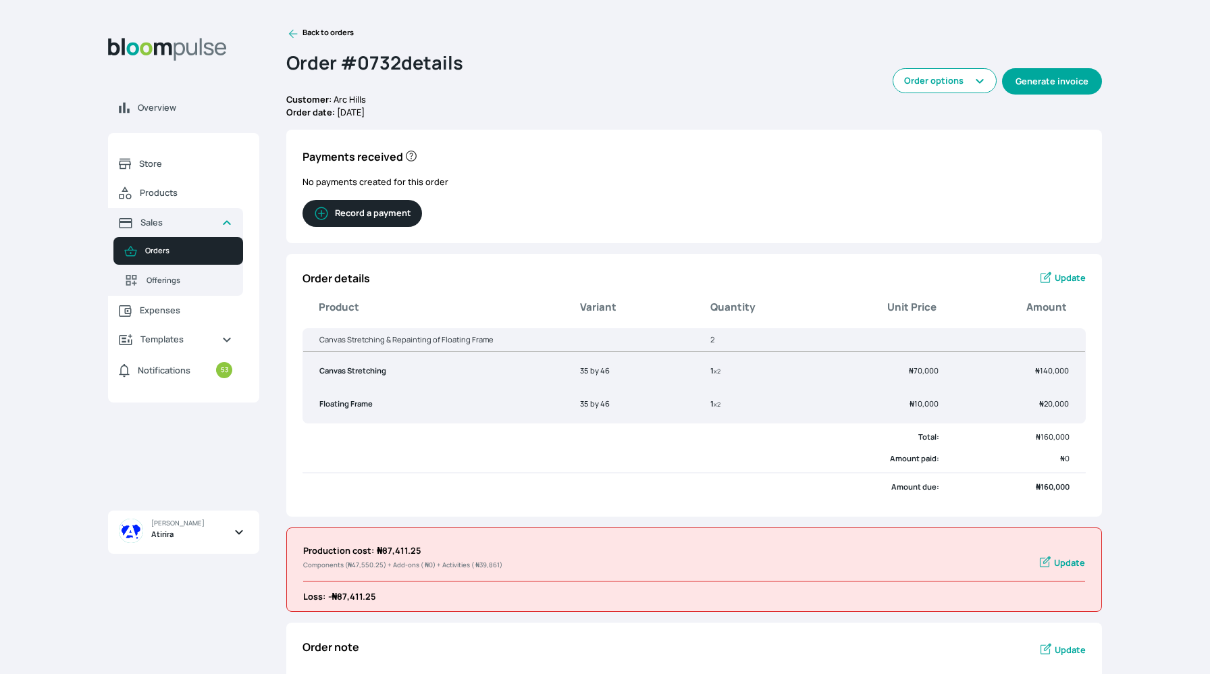
click at [1063, 87] on button "Generate invoice" at bounding box center [1052, 81] width 100 height 26
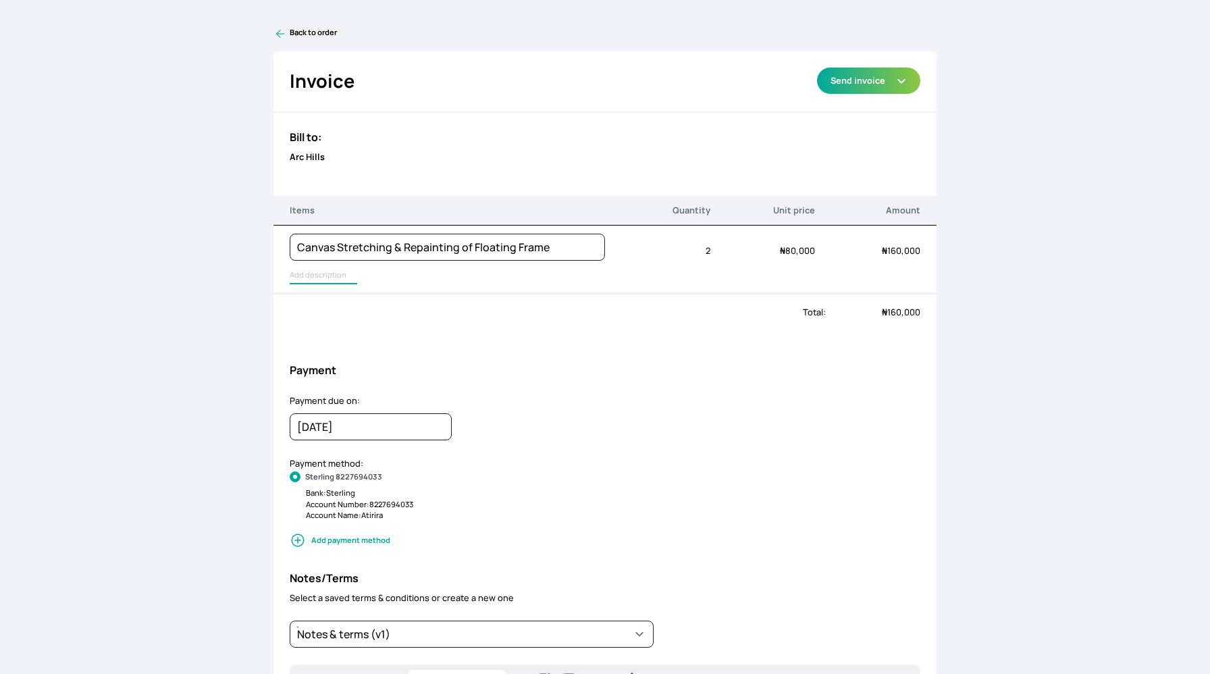
type input "Canvas Stretching, Floating Frame"
click at [321, 281] on input "Canvas Stretching, Floating Frame" at bounding box center [371, 276] width 162 height 18
click at [846, 84] on button "Send invoice" at bounding box center [868, 81] width 103 height 26
click at [857, 183] on link "Preview" at bounding box center [868, 178] width 103 height 22
click at [282, 32] on icon at bounding box center [280, 34] width 14 height 14
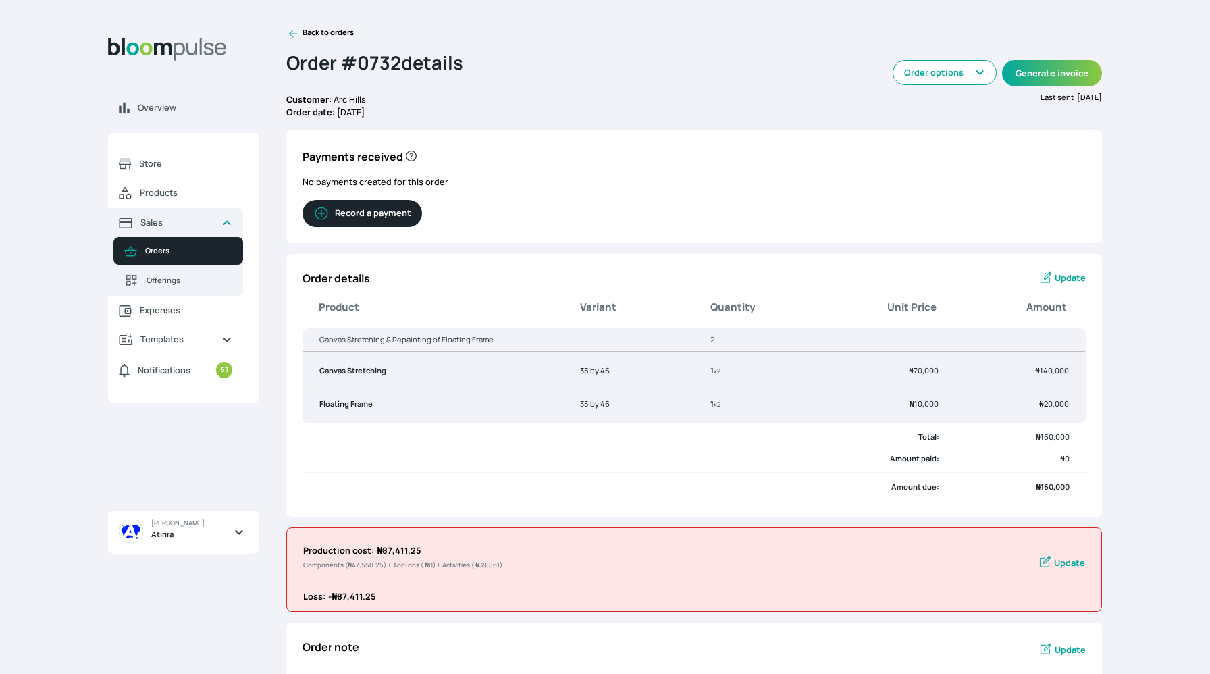
click at [1044, 277] on icon at bounding box center [1045, 278] width 14 height 14
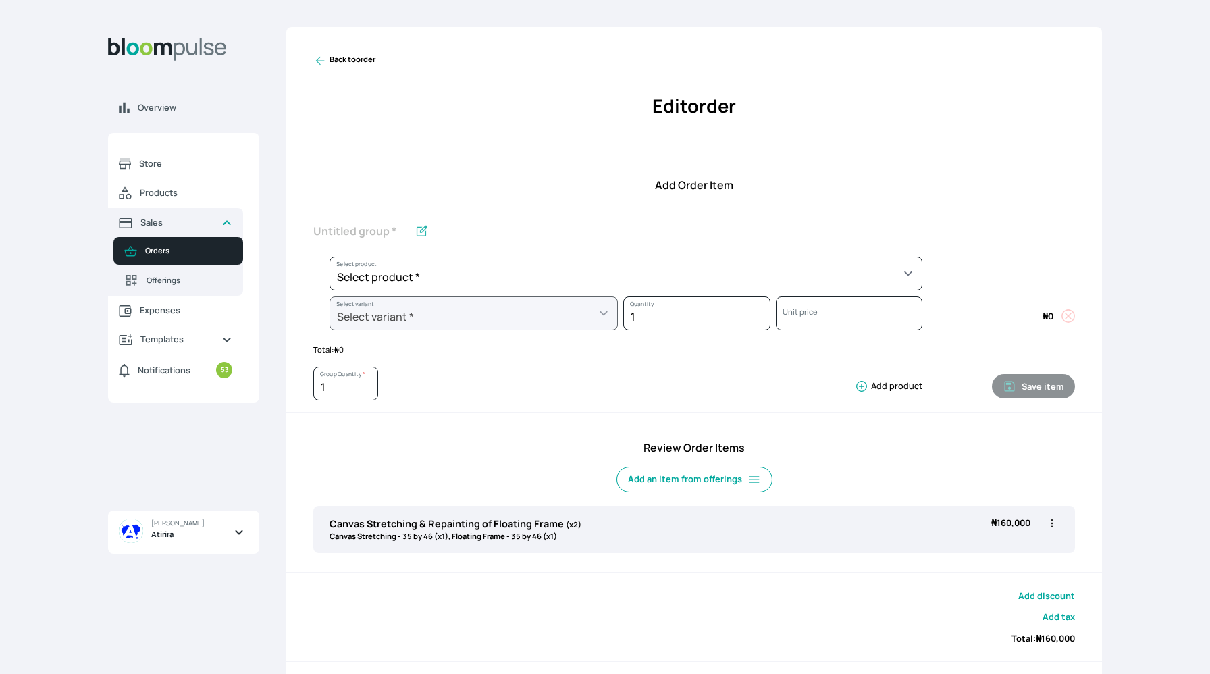
click at [1045, 534] on div "Edit Duplicate Delete" at bounding box center [1052, 529] width 14 height 26
click at [1050, 524] on icon "button" at bounding box center [1052, 523] width 14 height 14
click at [1023, 554] on span "Edit" at bounding box center [999, 551] width 97 height 14
type input "Canvas Stretching & Repainting of Floating Frame"
type input "2"
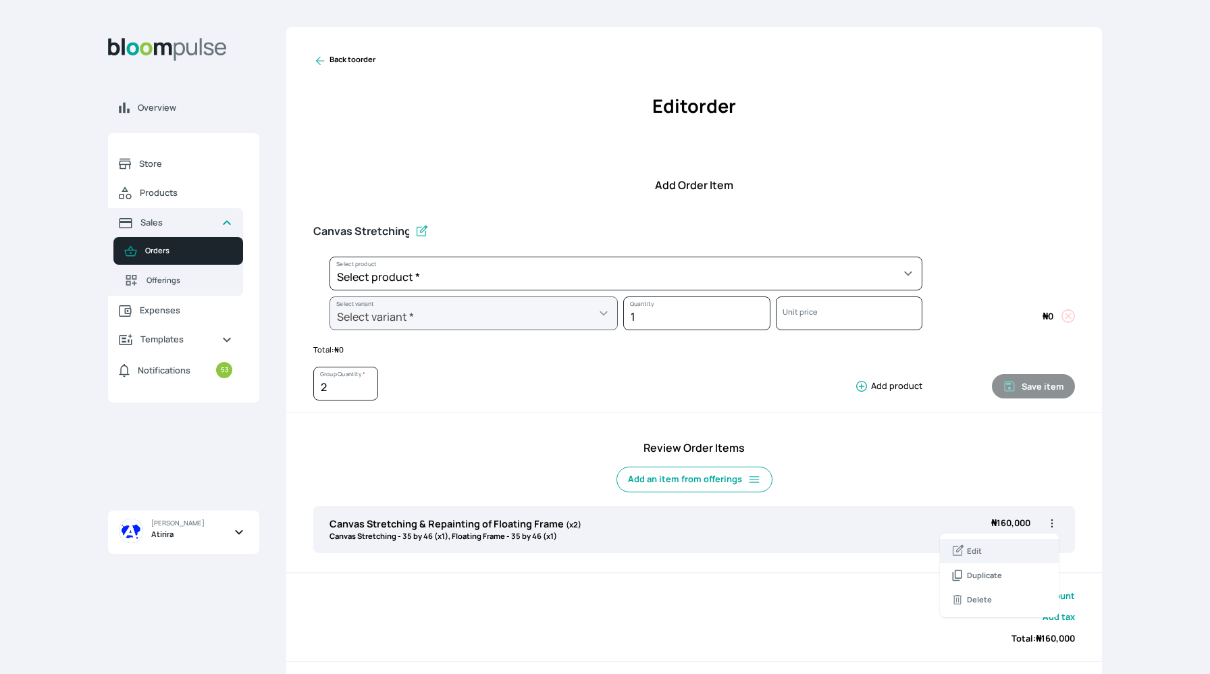
select select "f06b78f3-e34c-4a72-bdfc-a90fec4ff39a"
select select "9b30d206-7816-4f4b-a4e9-5153d38c4353"
select select "595287b1-222f-4231-8a0c-bbf372820378"
select select "af2cb7be-46c1-43c1-861b-6817cc2e0a24"
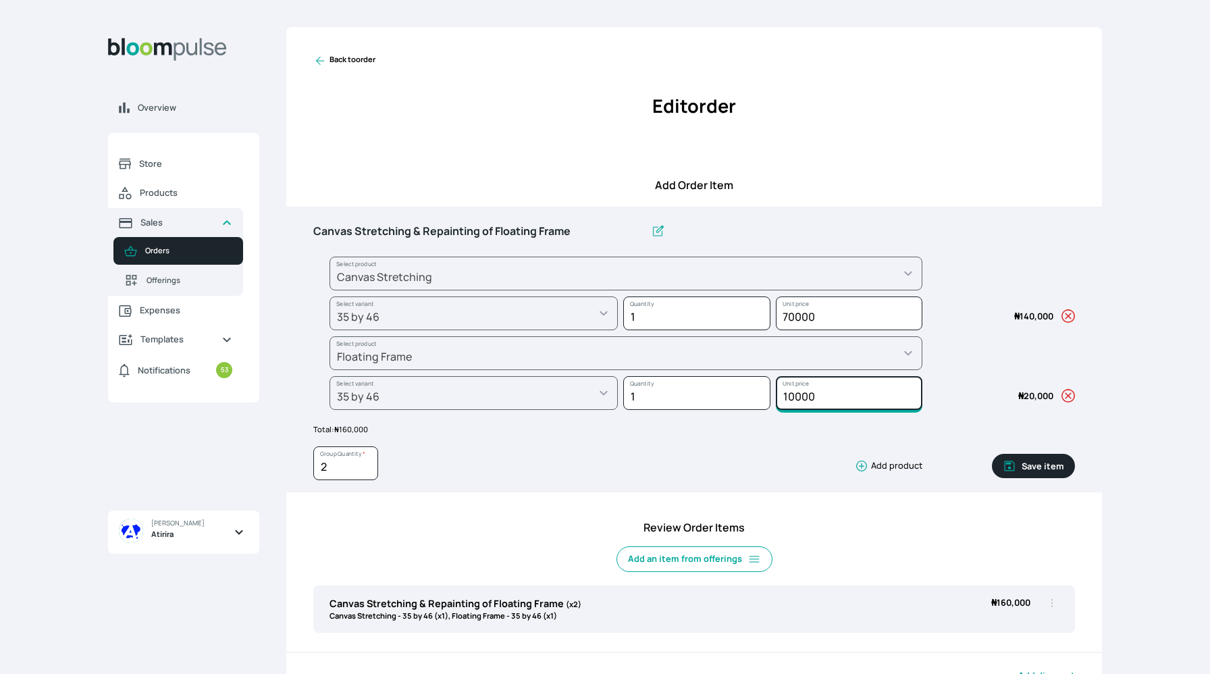
click at [840, 330] on input "10000" at bounding box center [849, 313] width 147 height 34
type input "1"
type input "6"
type input "70000"
click at [830, 319] on input "70000" at bounding box center [849, 313] width 147 height 34
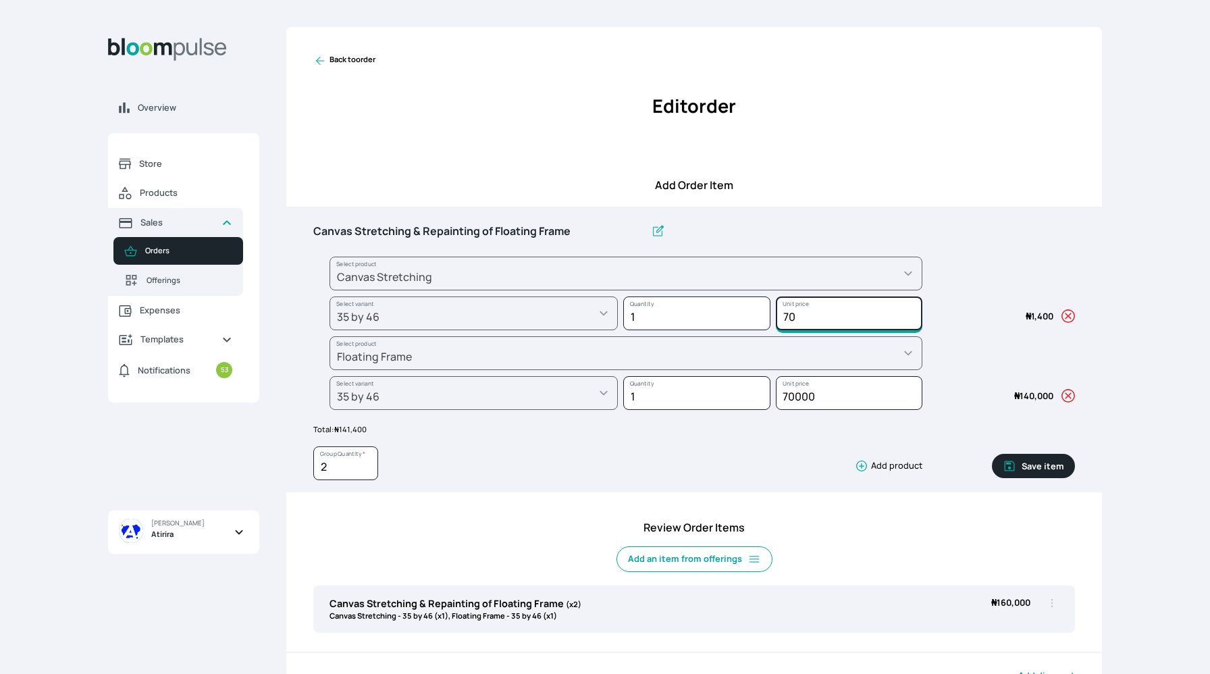
type input "7"
type input "0"
click at [1067, 314] on icon "button" at bounding box center [1068, 316] width 14 height 14
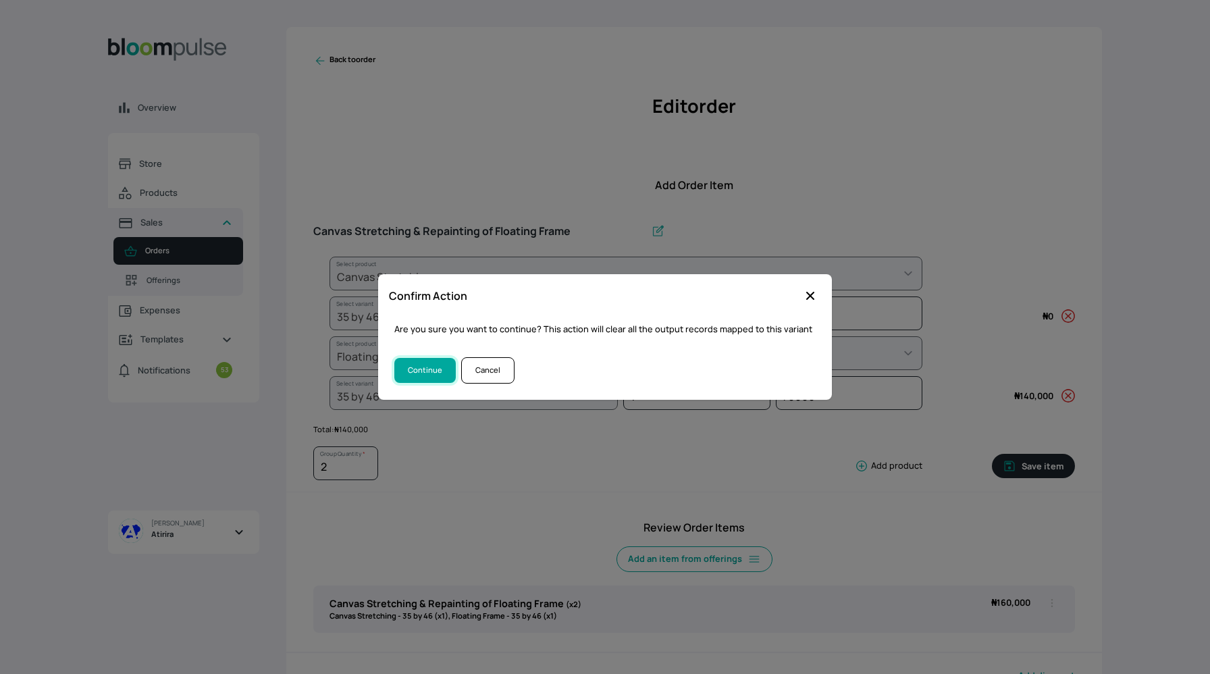
click at [434, 371] on button "Continue" at bounding box center [424, 370] width 61 height 25
select select "595287b1-222f-4231-8a0c-bbf372820378"
select select "af2cb7be-46c1-43c1-861b-6817cc2e0a24"
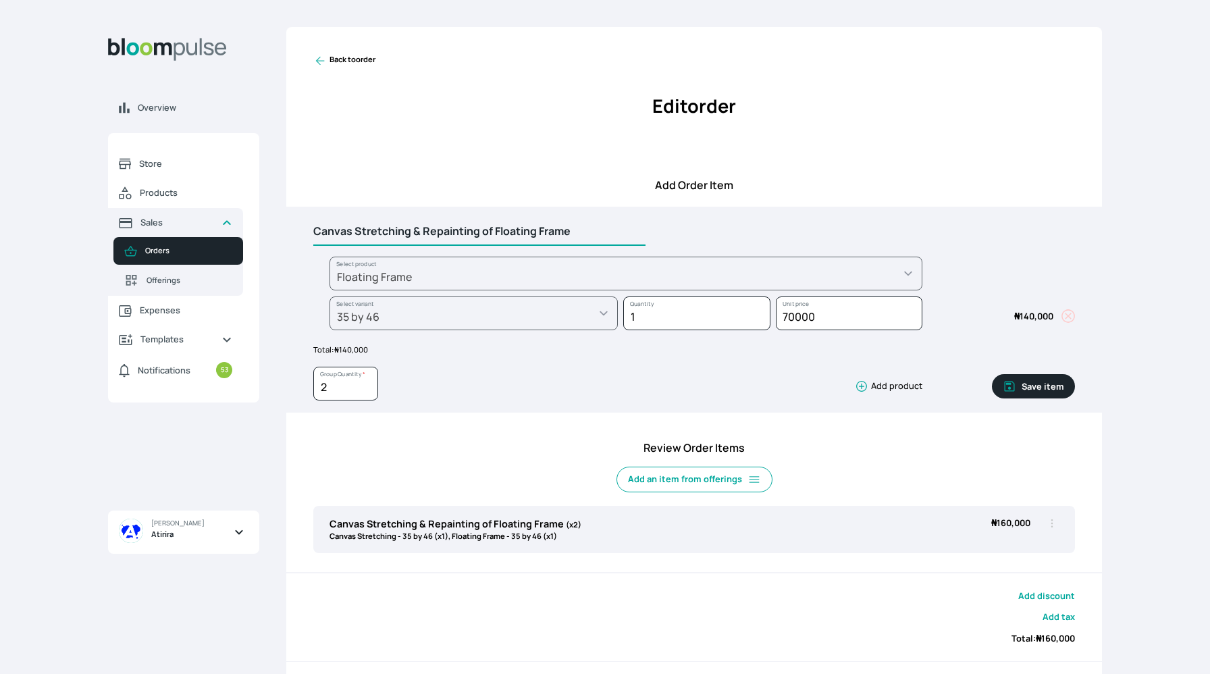
click at [491, 233] on input "Canvas Stretching & Repainting of Floating Frame" at bounding box center [479, 231] width 332 height 28
type input "Floating Frame Remake"
click at [1040, 390] on button "Save item" at bounding box center [1033, 386] width 83 height 24
type input "1"
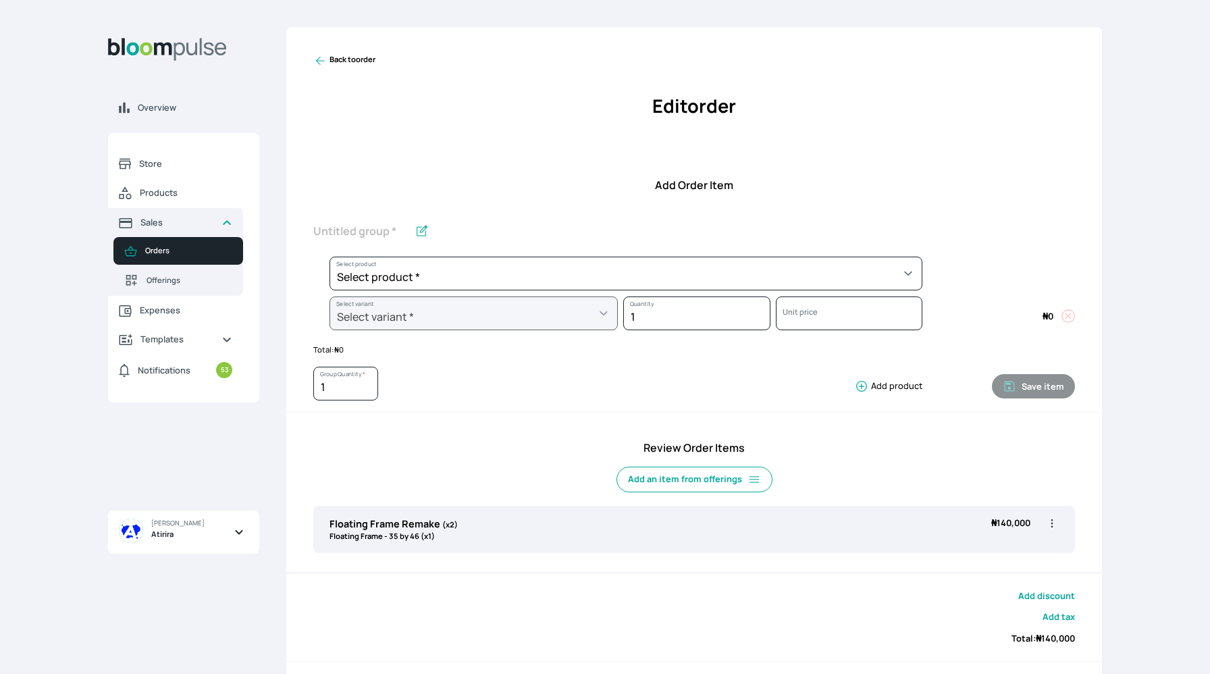
scroll to position [77, 0]
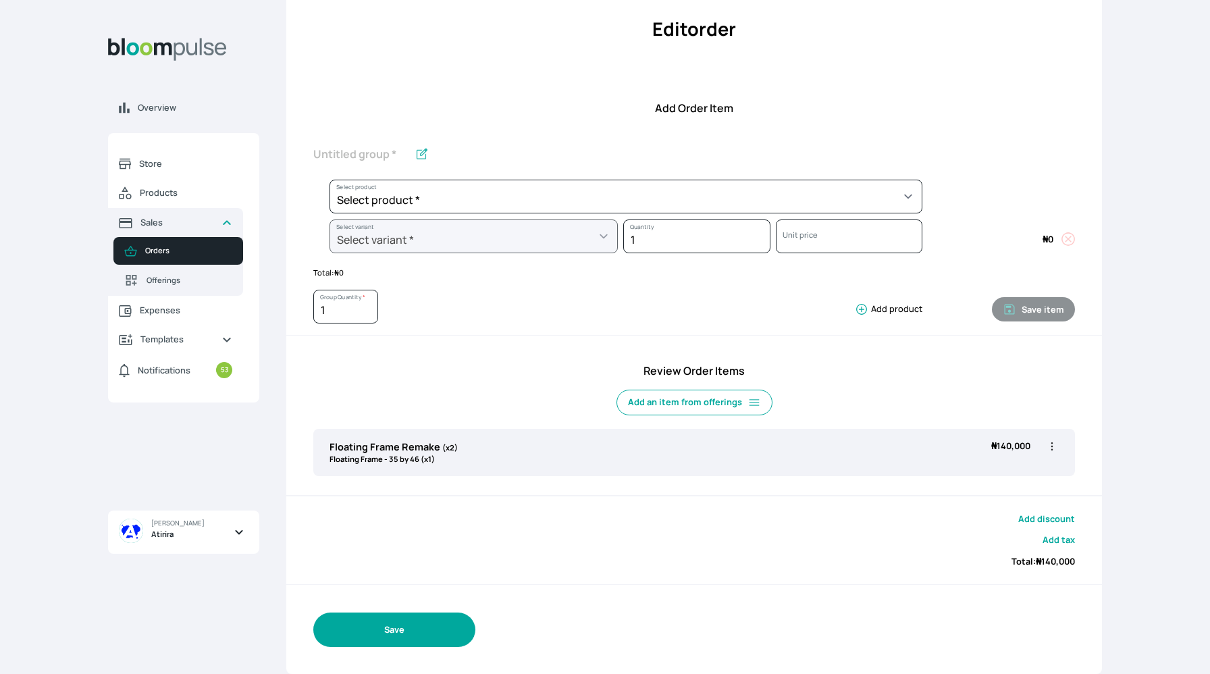
click at [436, 640] on button "Save" at bounding box center [394, 629] width 162 height 34
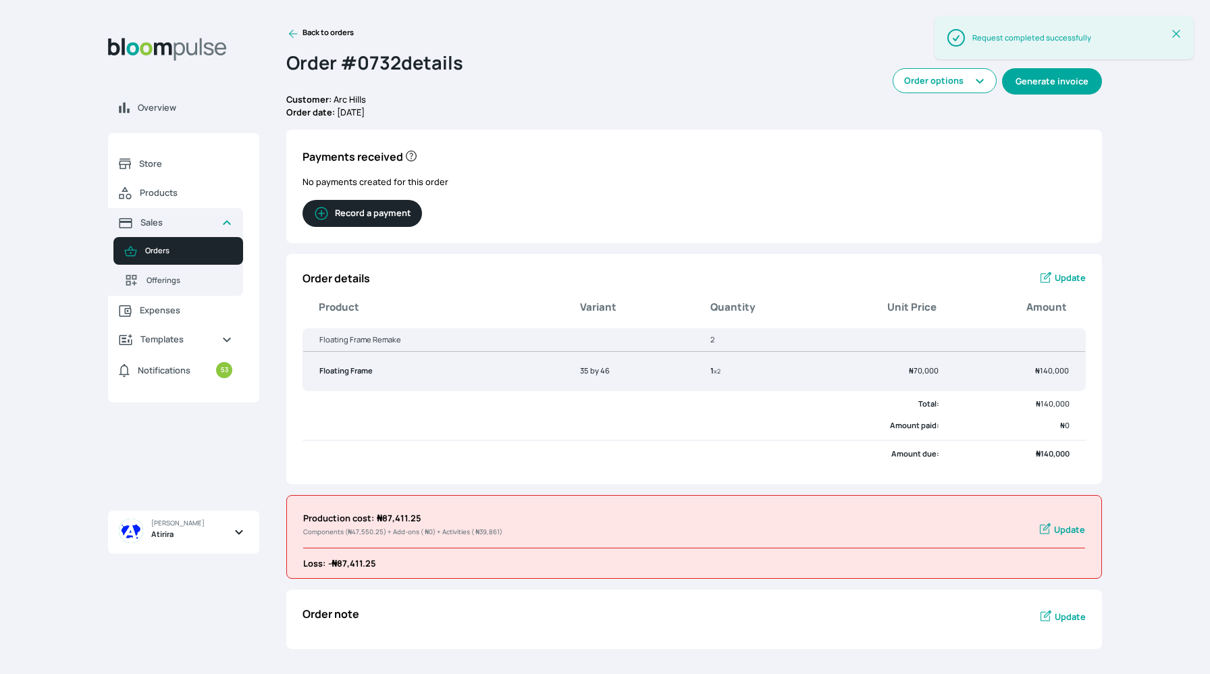
click at [1057, 92] on button "Generate invoice" at bounding box center [1052, 81] width 100 height 26
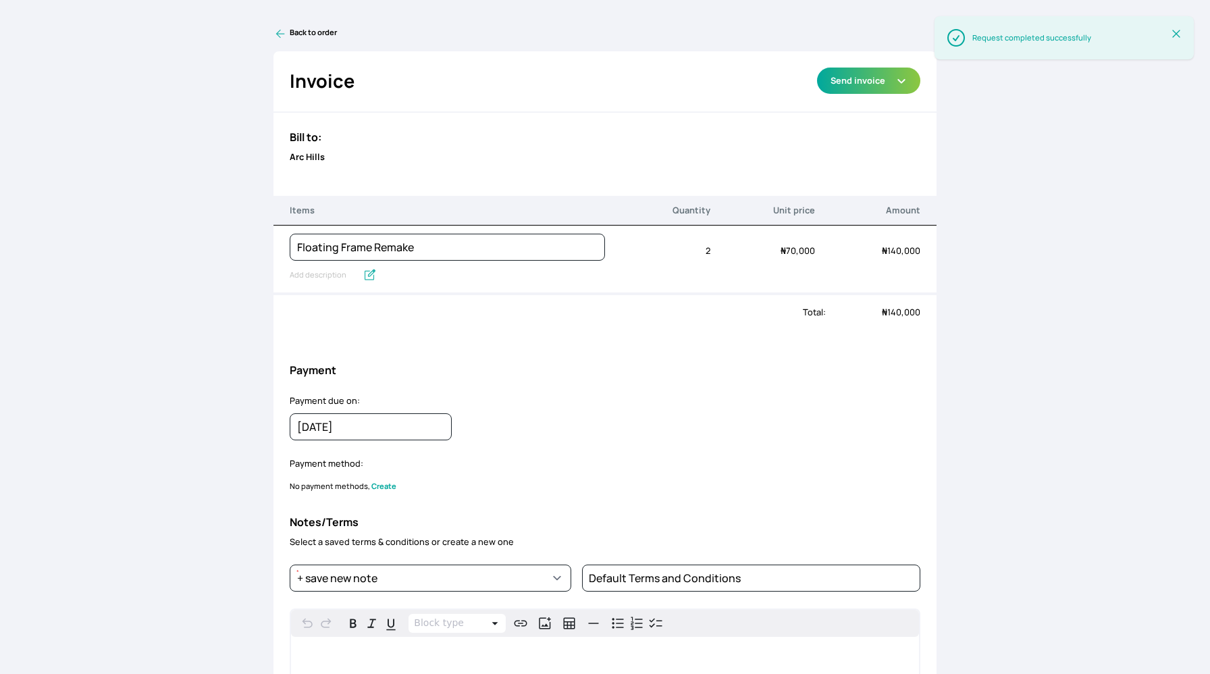
type input "Notes & terms (v1)"
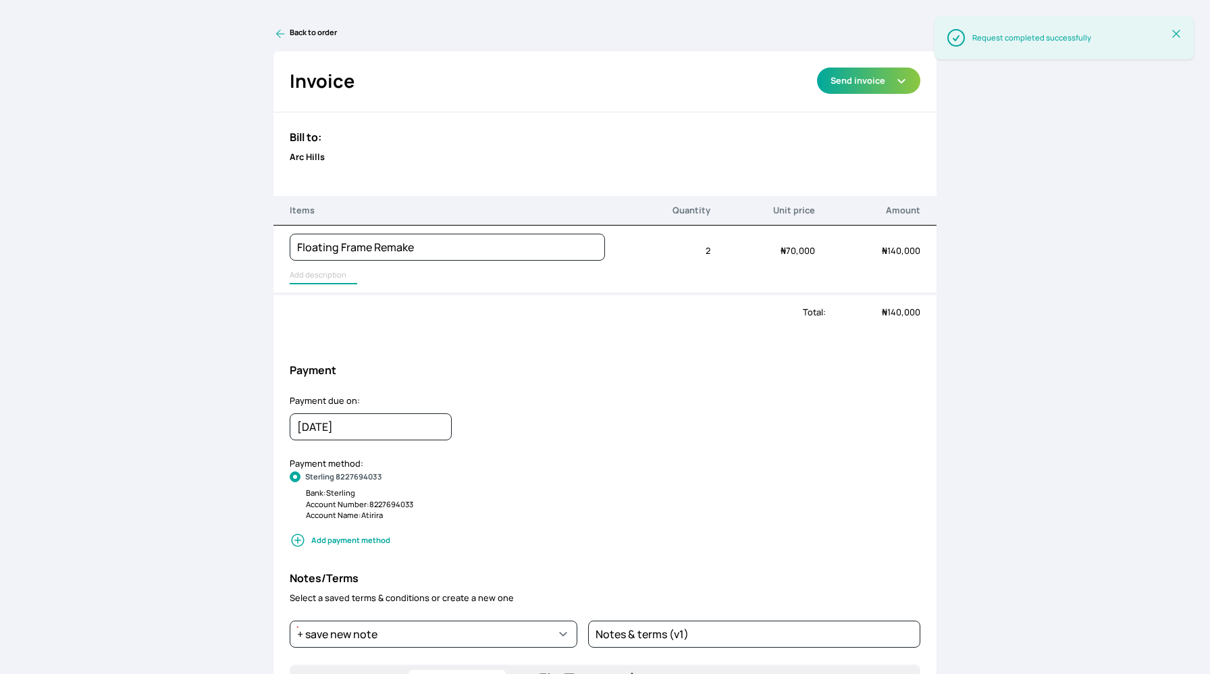
type input "Floating Frame"
click at [291, 275] on input "Floating Frame" at bounding box center [324, 276] width 68 height 18
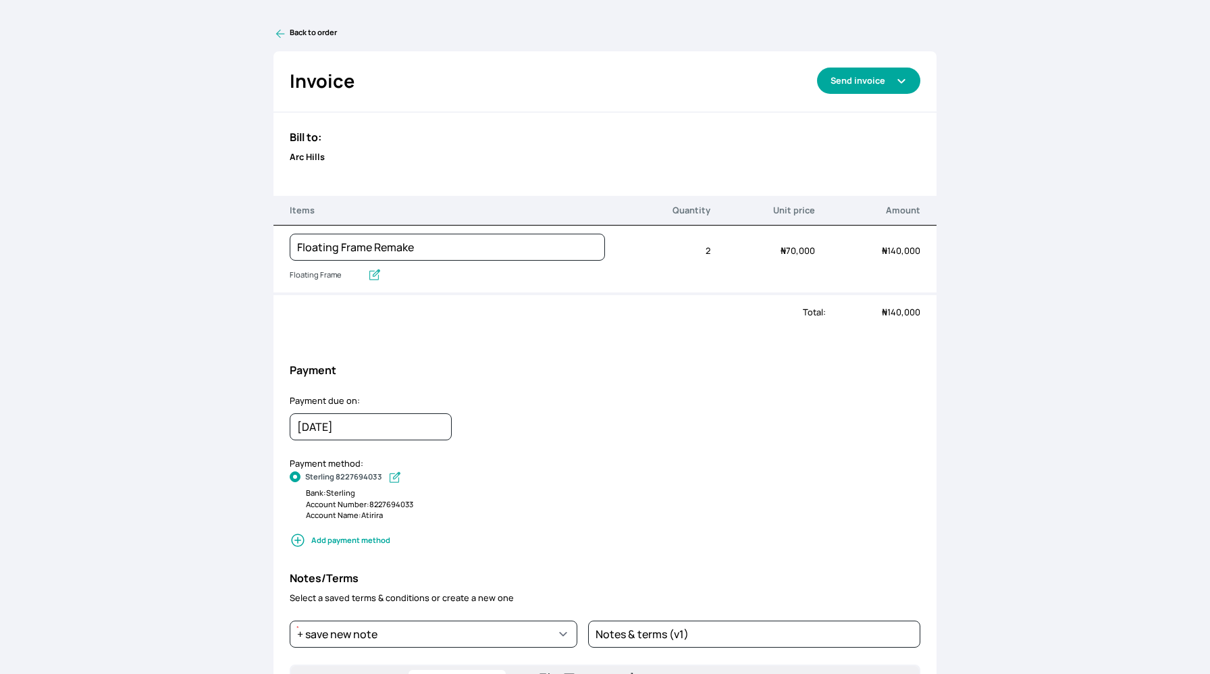
click at [874, 82] on button "Send invoice" at bounding box center [868, 81] width 103 height 26
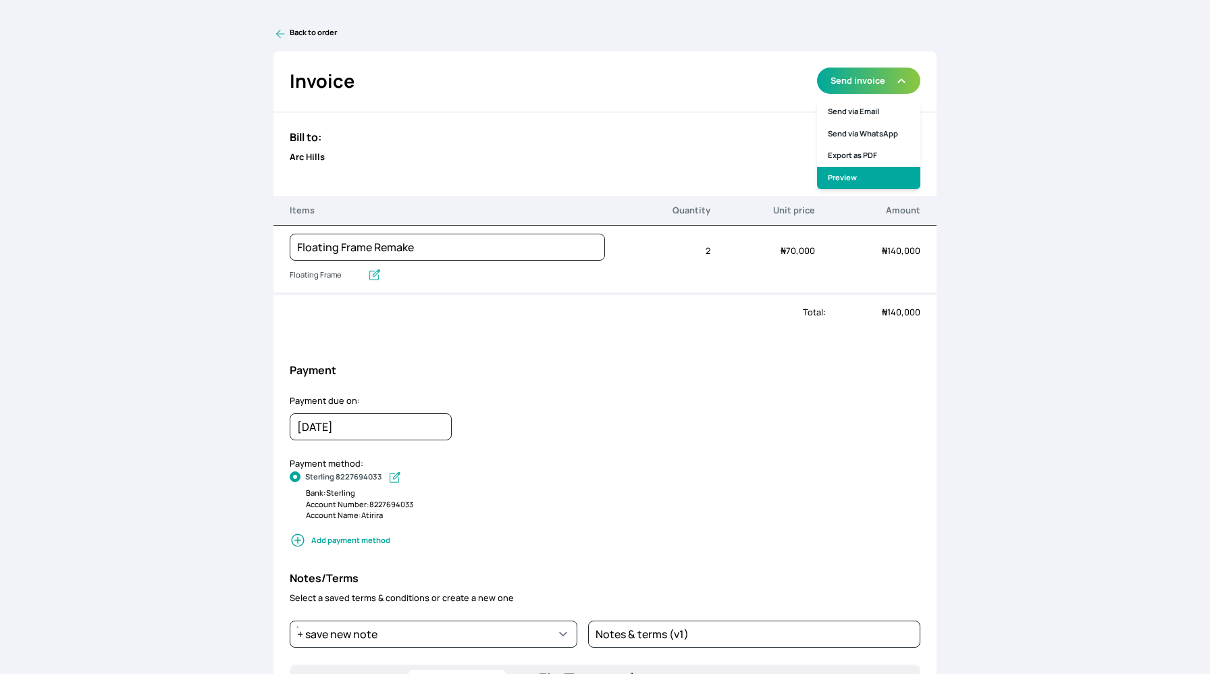
click at [872, 183] on link "Preview" at bounding box center [868, 178] width 103 height 22
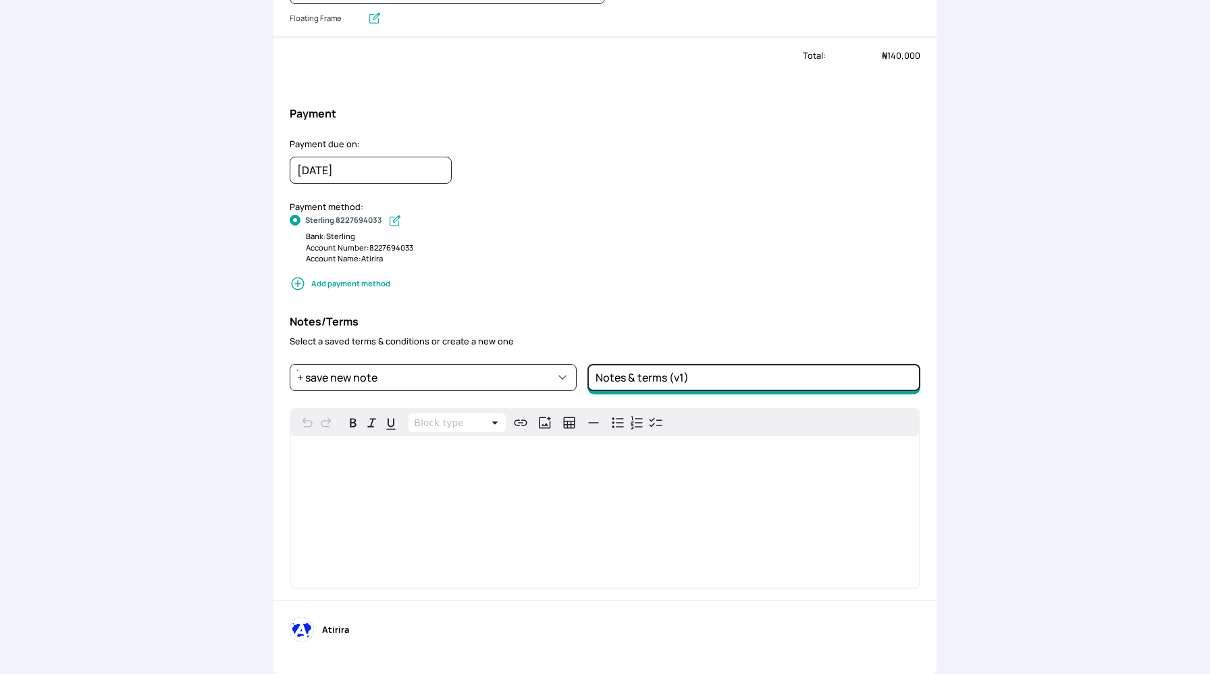
click at [718, 379] on input "Notes & terms (v1)" at bounding box center [753, 377] width 333 height 27
click at [659, 390] on input "Notes & terms (v1)" at bounding box center [753, 377] width 333 height 27
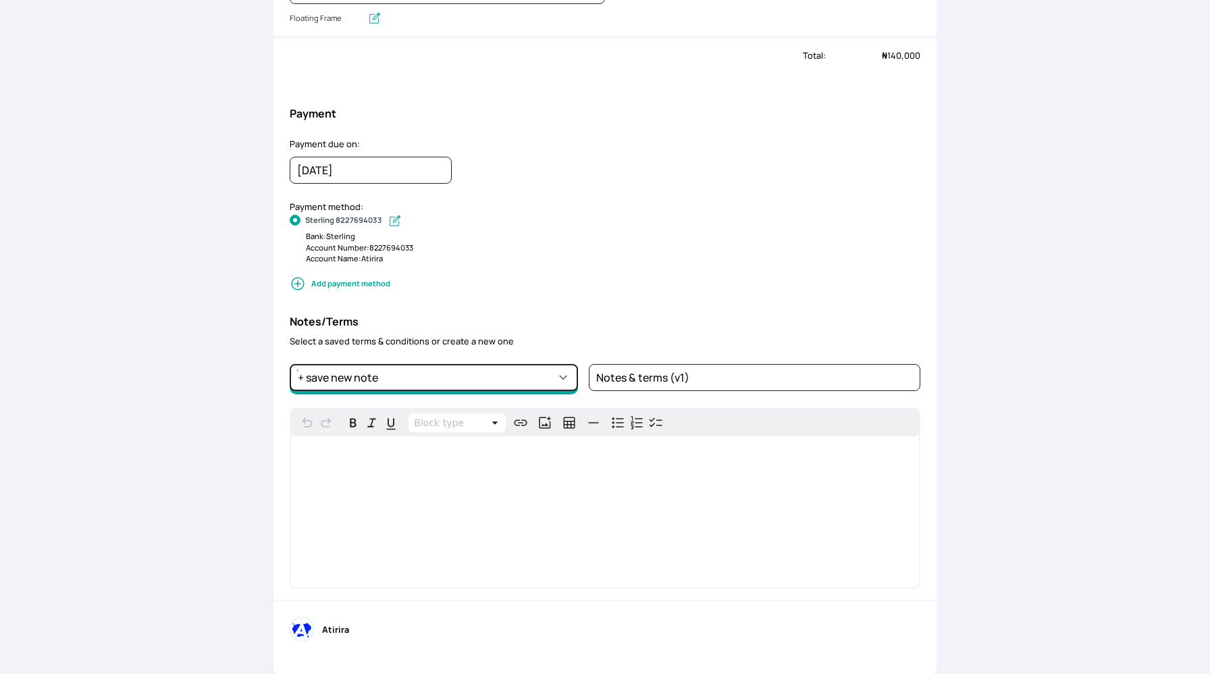
click at [459, 373] on select "Notes & terms (v1) + save new note" at bounding box center [434, 377] width 288 height 27
select select "5fd361b3-7651-4bd7-8090-67aa77f1920c"
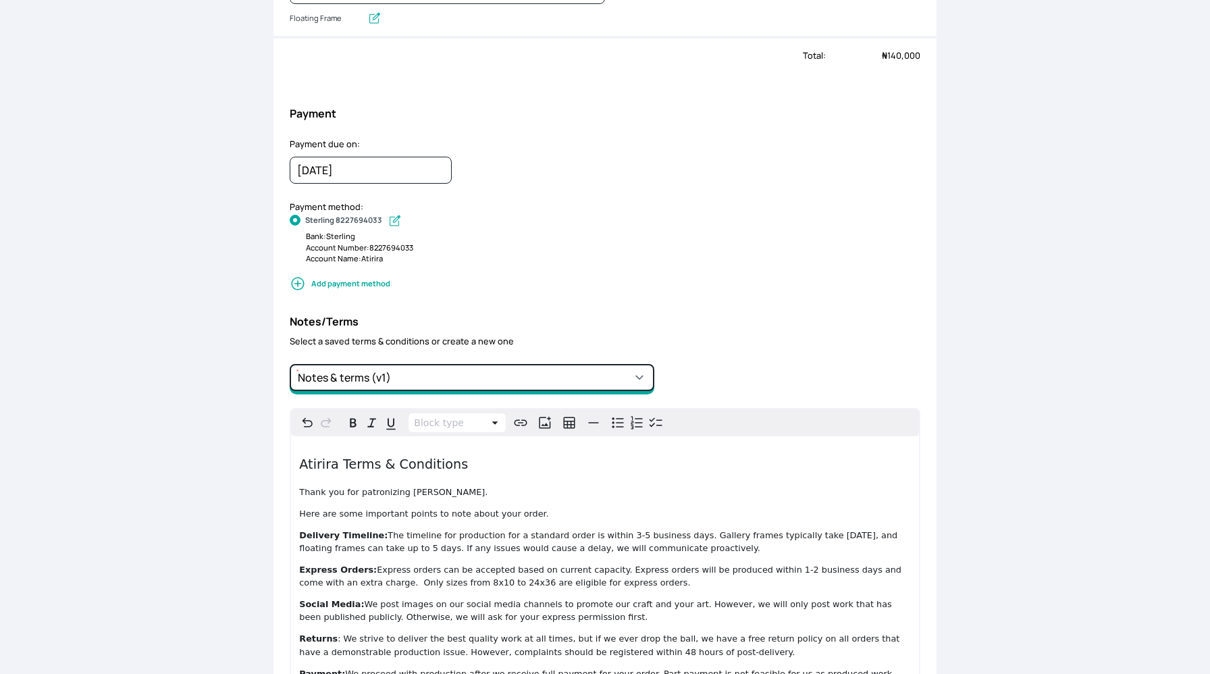
scroll to position [0, 0]
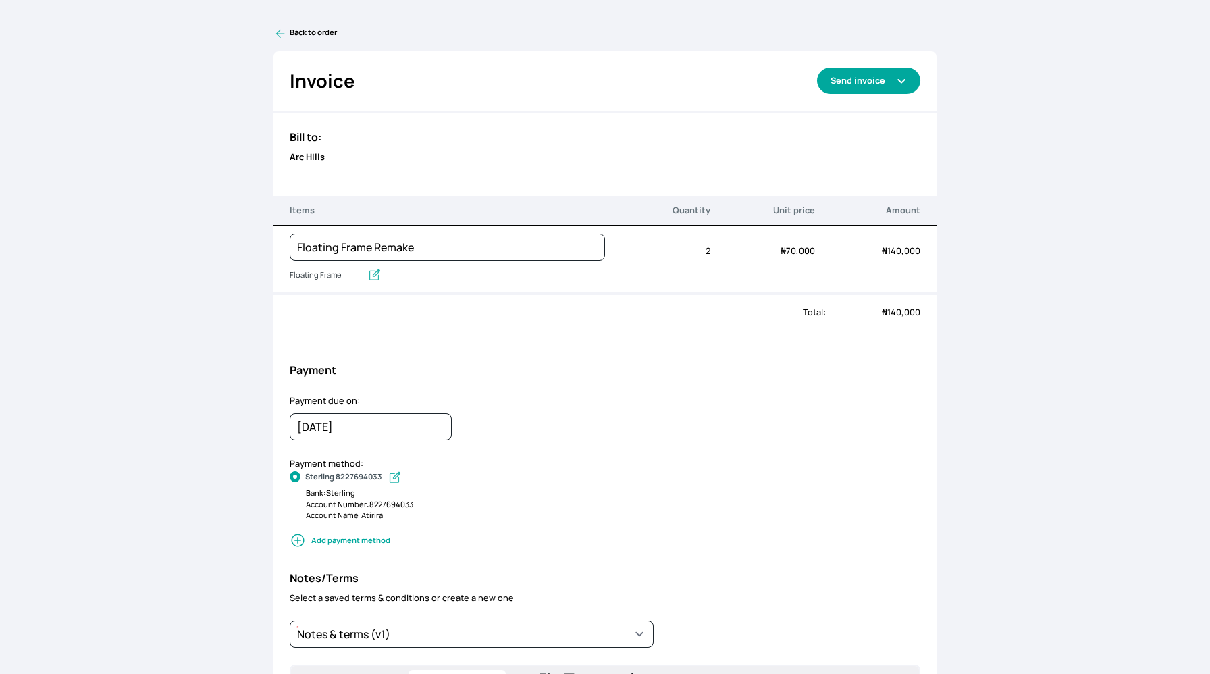
click at [881, 85] on button "Send invoice" at bounding box center [868, 81] width 103 height 26
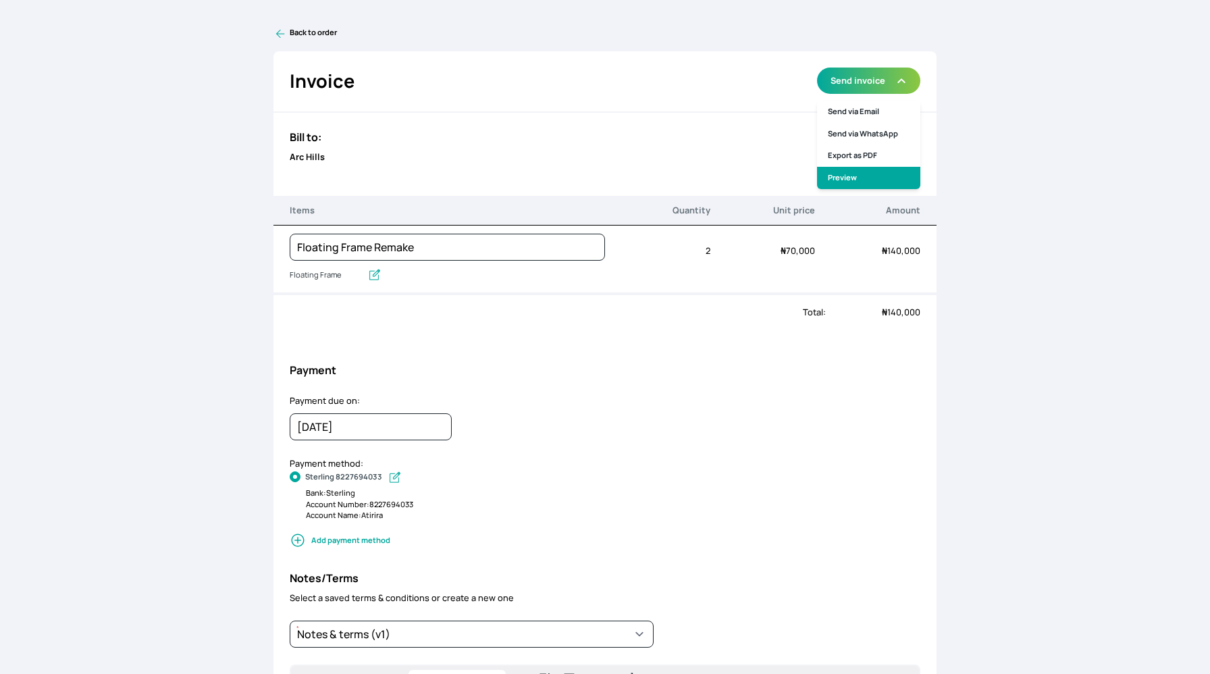
click at [874, 177] on link "Preview" at bounding box center [868, 178] width 103 height 22
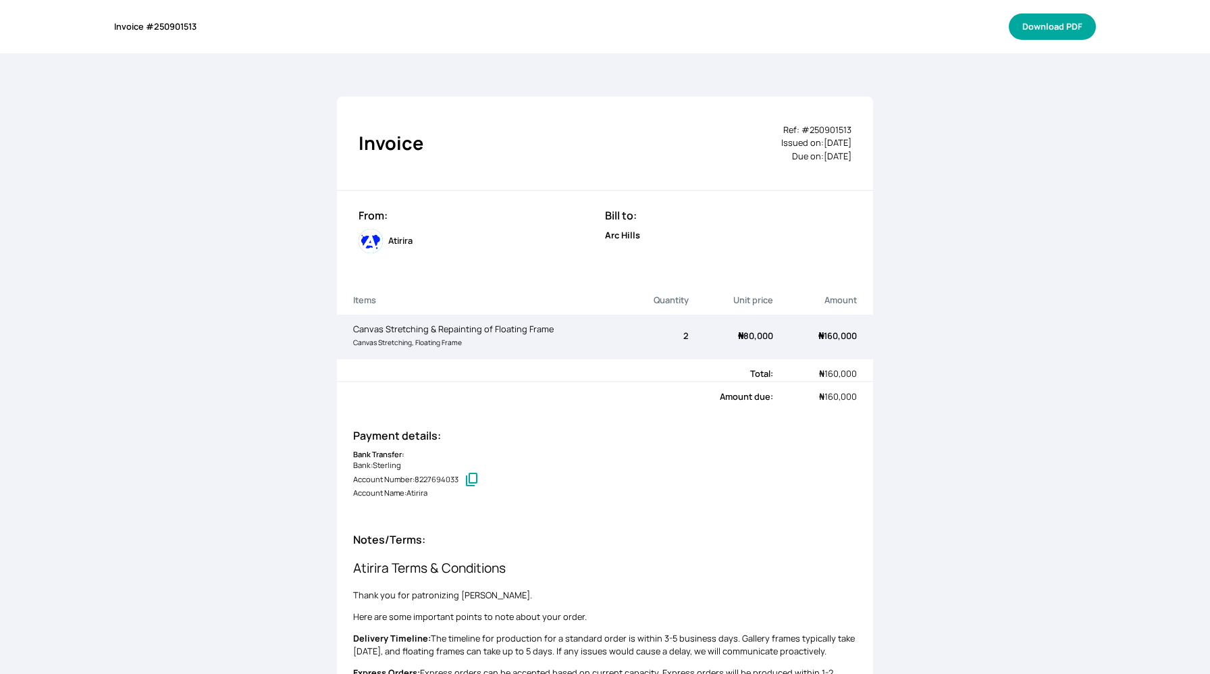
click at [1053, 28] on button "Download PDF" at bounding box center [1052, 27] width 87 height 26
click at [1028, 27] on button "Download PDF" at bounding box center [1052, 27] width 87 height 26
